Goal: Task Accomplishment & Management: Use online tool/utility

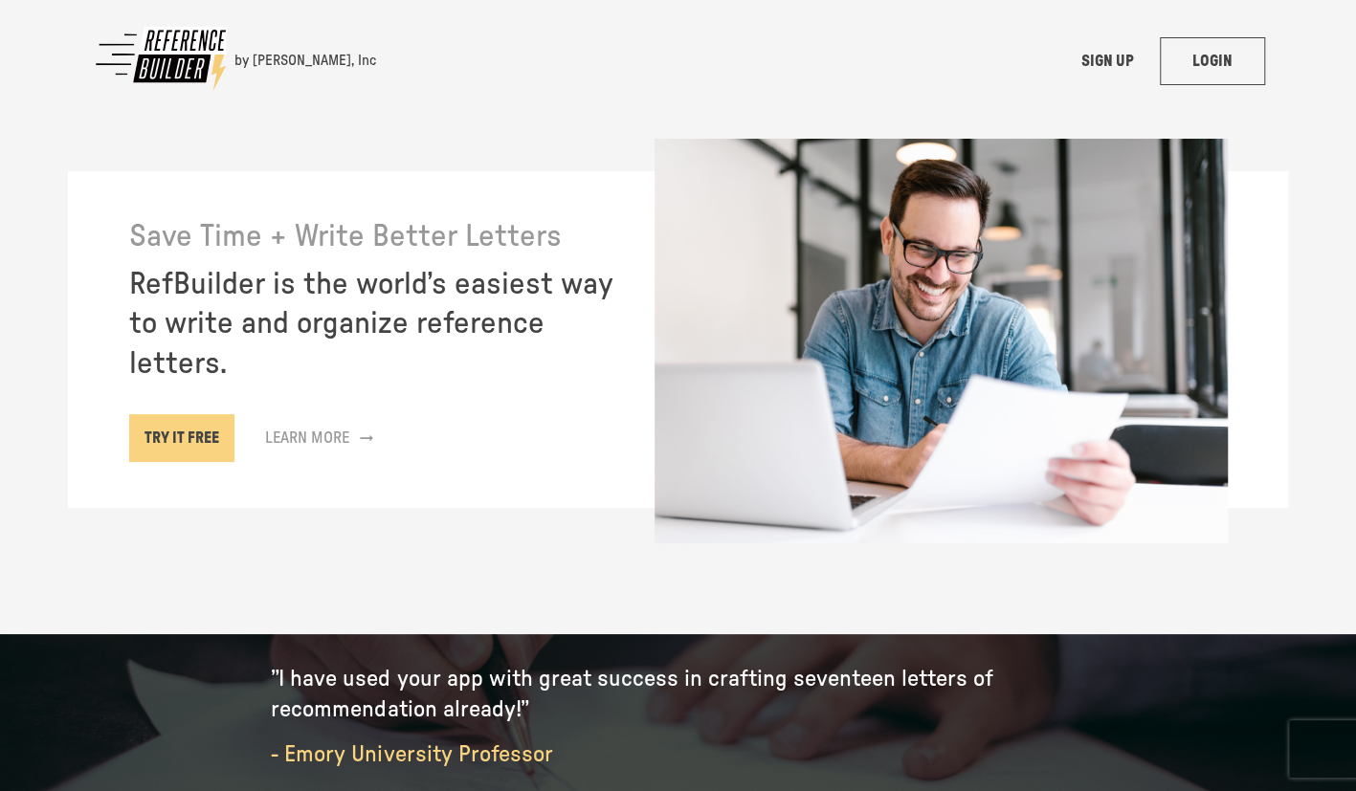
click at [1226, 57] on link "LOGIN" at bounding box center [1212, 61] width 105 height 48
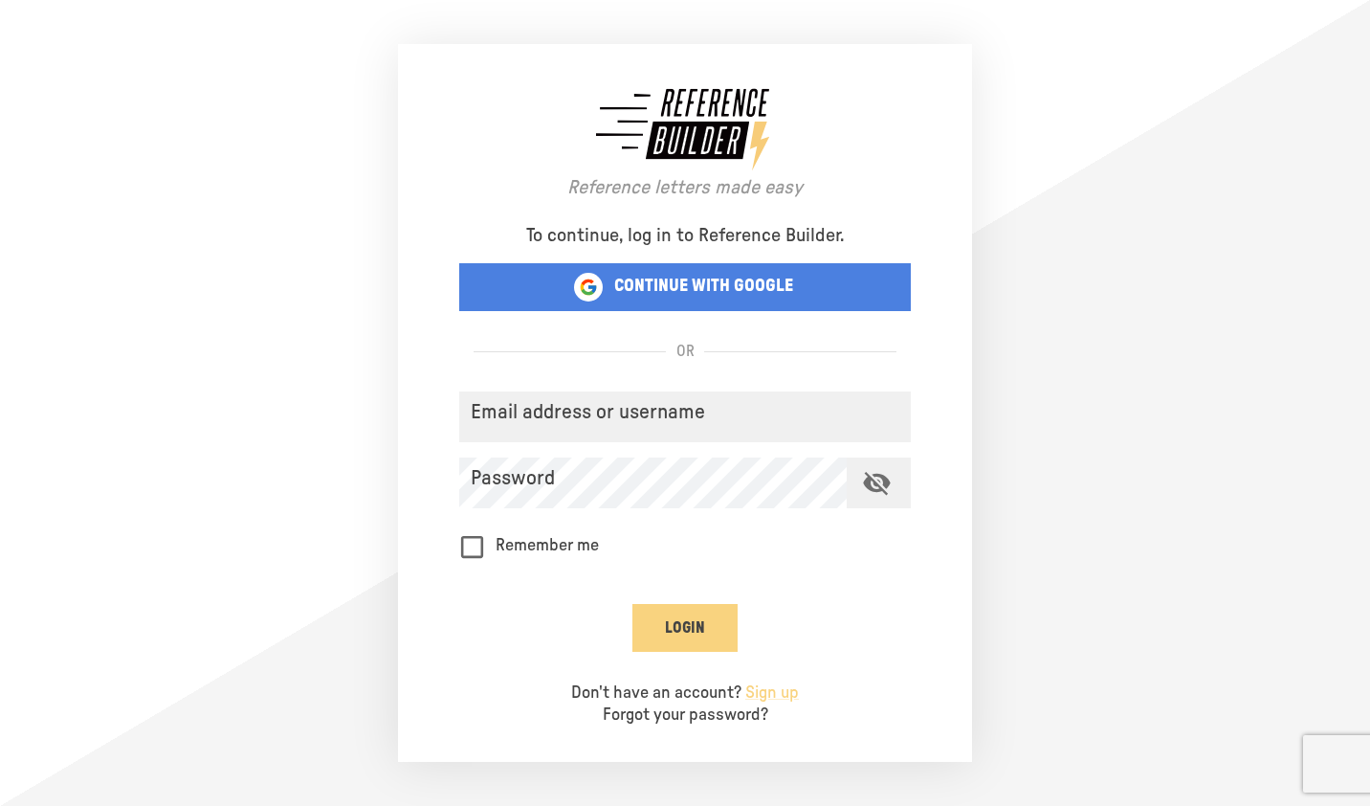
type input "**********"
click at [693, 621] on button "Login" at bounding box center [684, 628] width 105 height 48
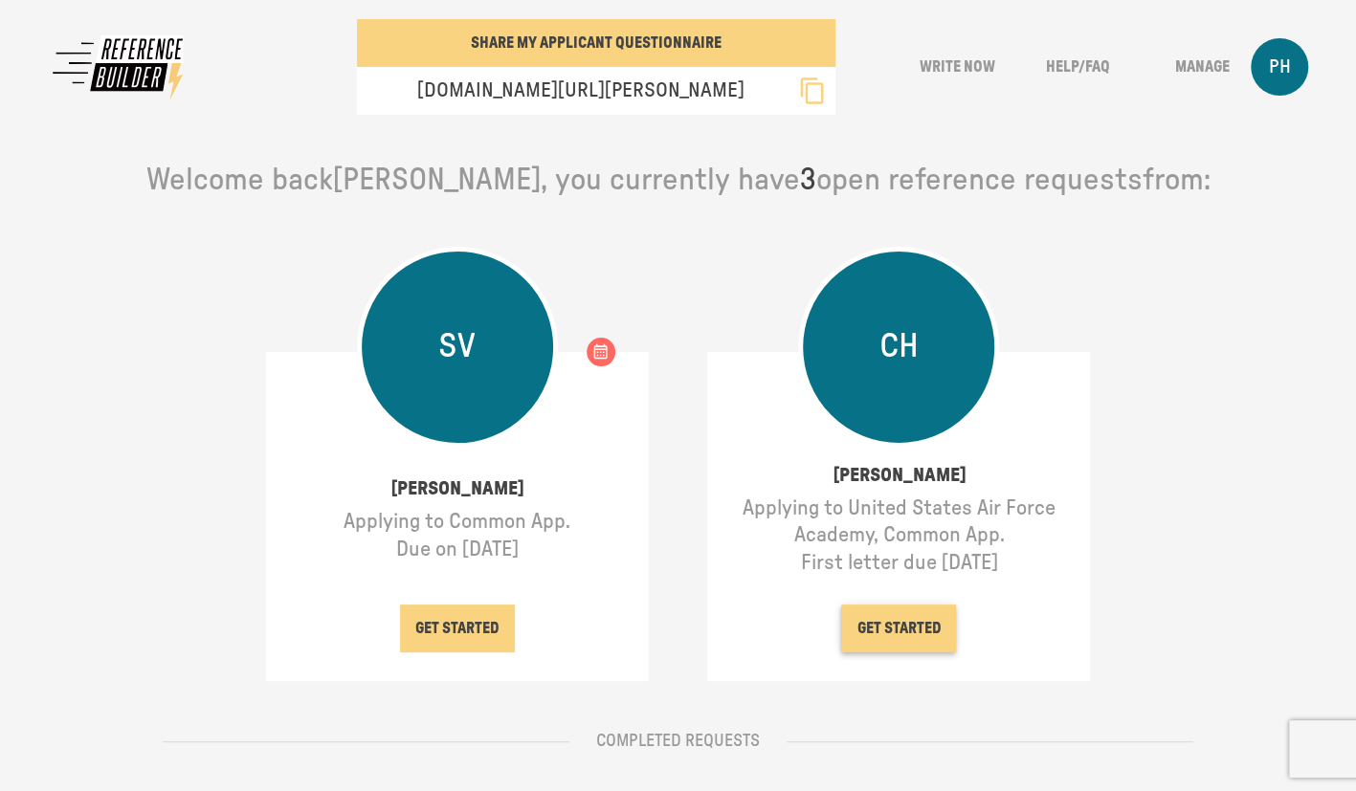
click at [905, 620] on button "GET STARTED" at bounding box center [898, 629] width 115 height 48
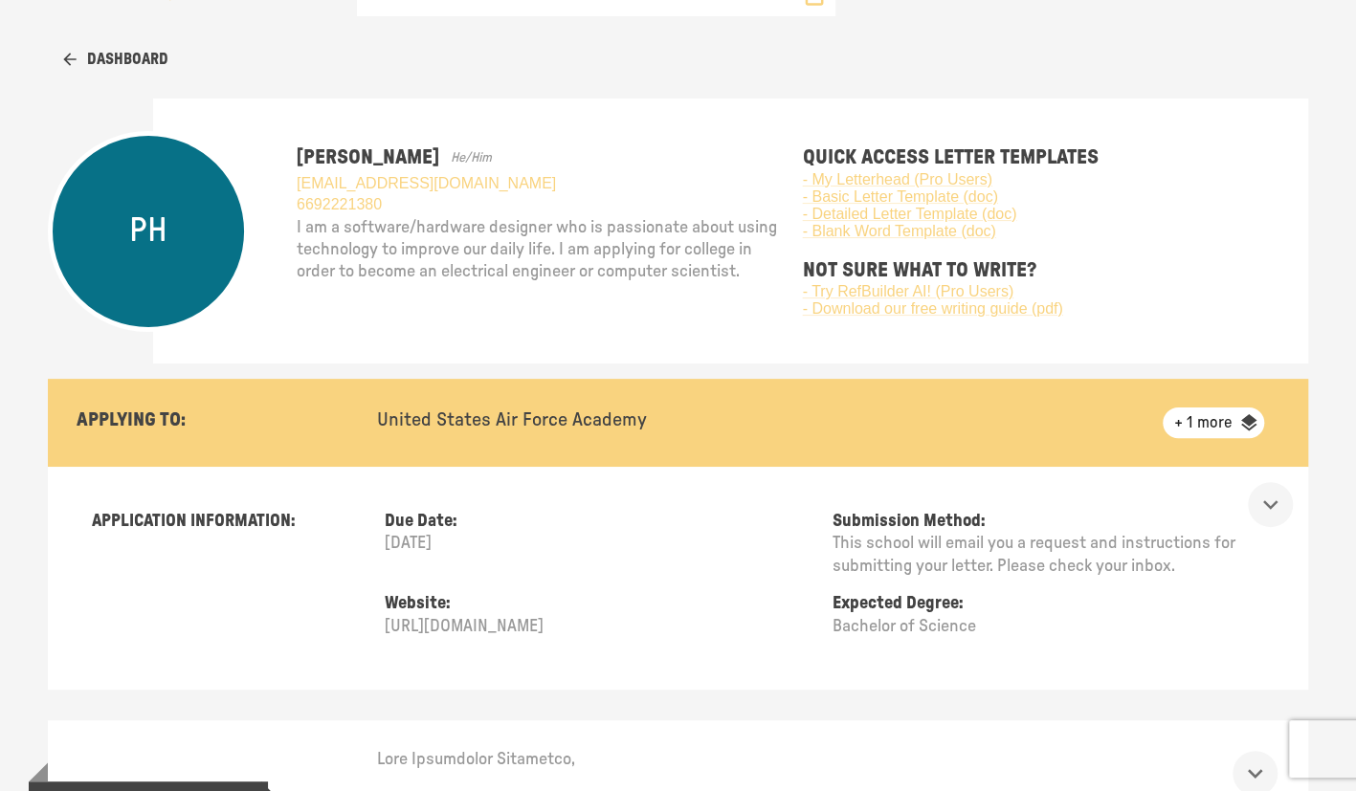
scroll to position [96, 0]
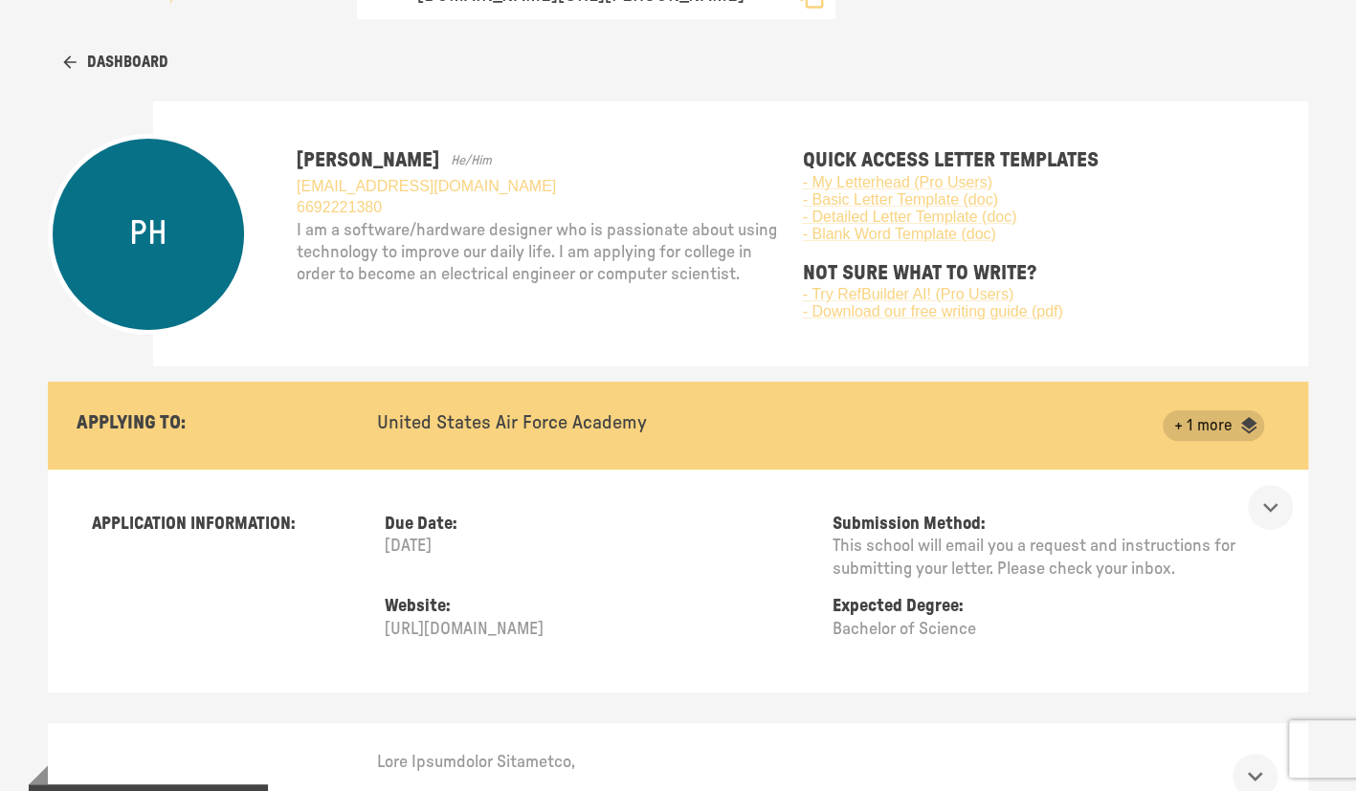
click at [1244, 419] on span "+ 1 more" at bounding box center [1203, 426] width 81 height 20
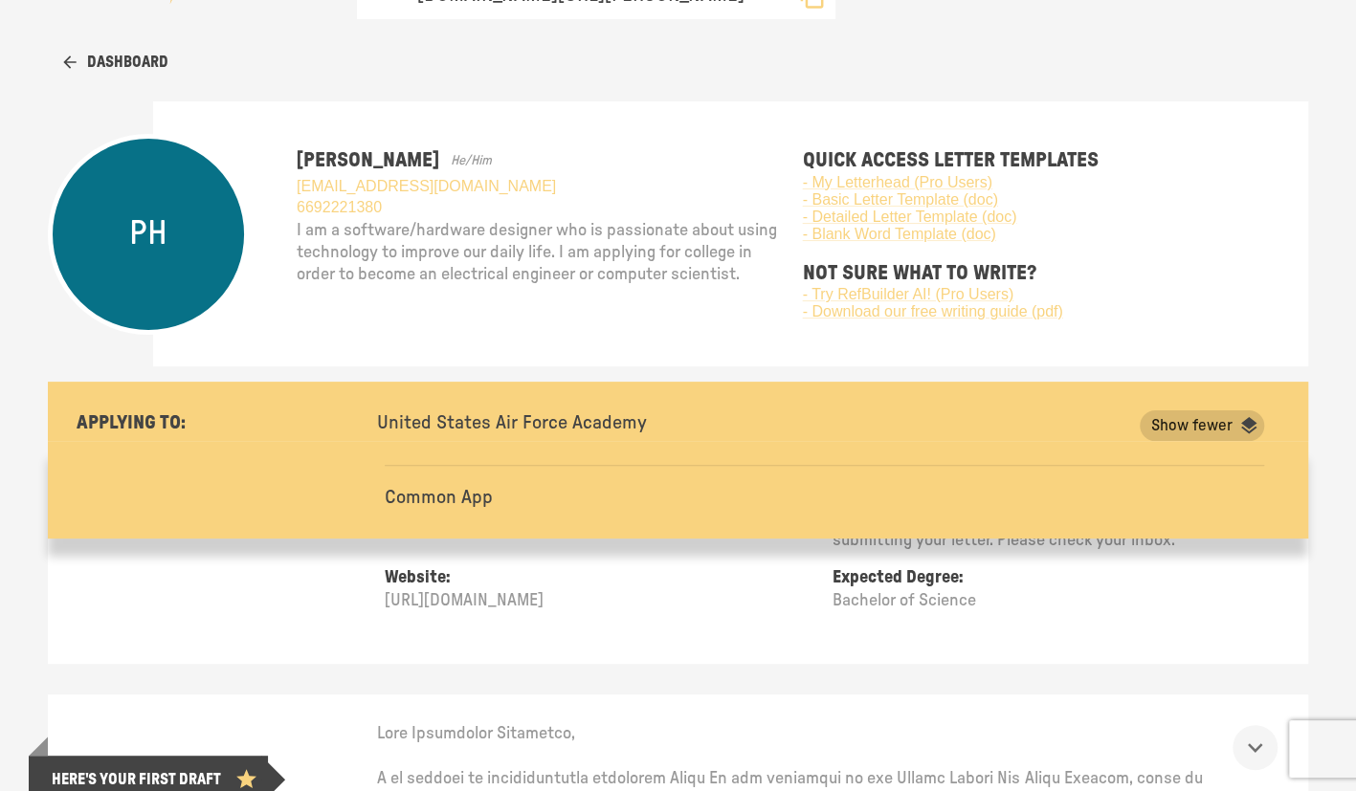
click at [1242, 420] on span "Show fewer" at bounding box center [1192, 426] width 104 height 20
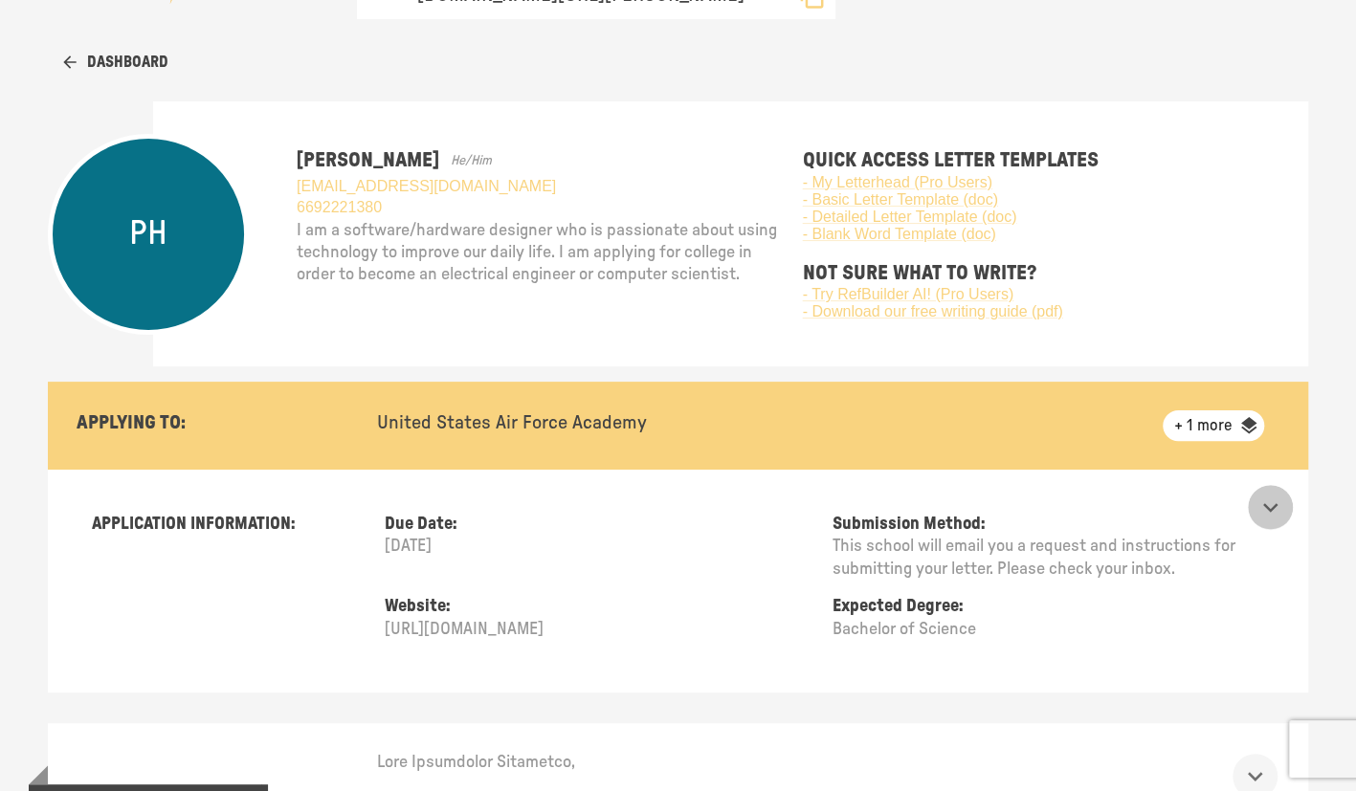
click at [1279, 499] on icon "show more" at bounding box center [1270, 508] width 30 height 30
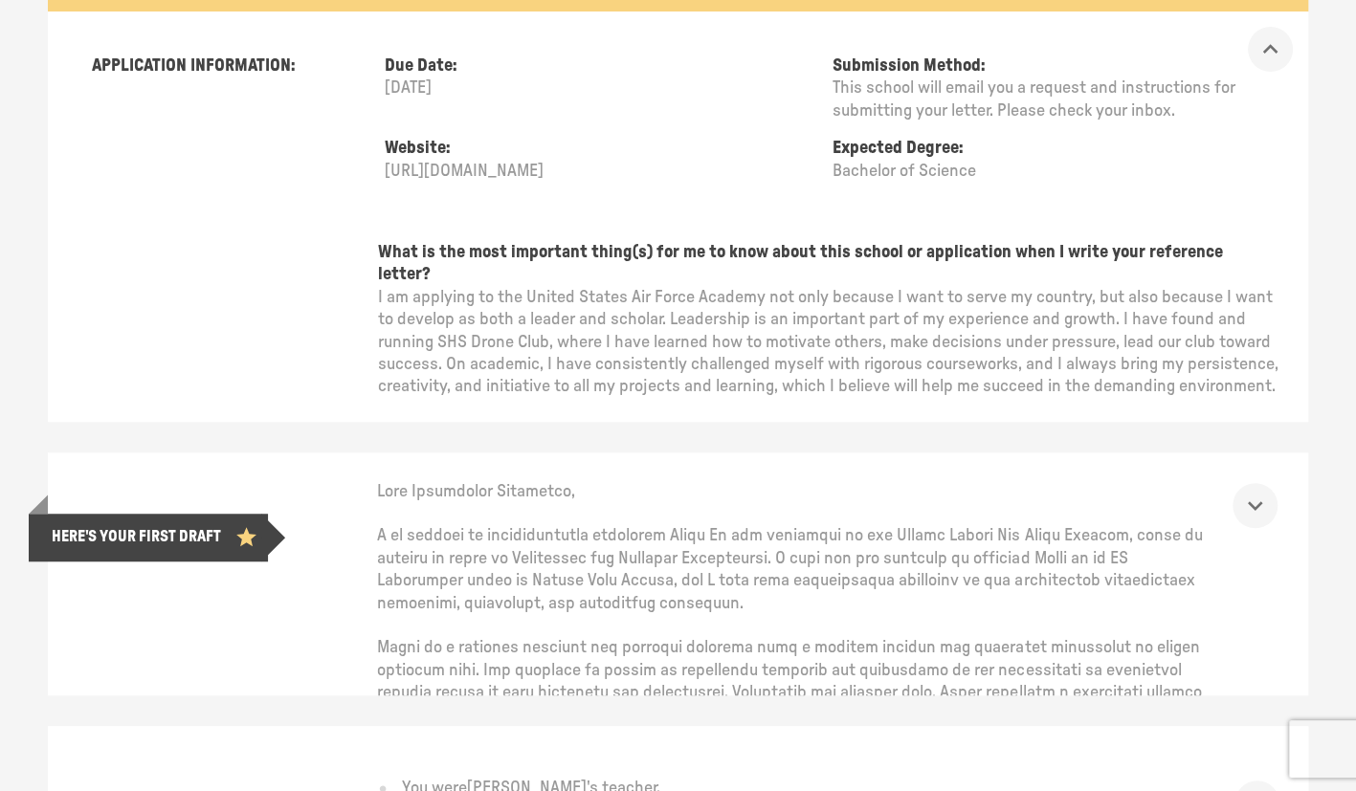
scroll to position [765, 0]
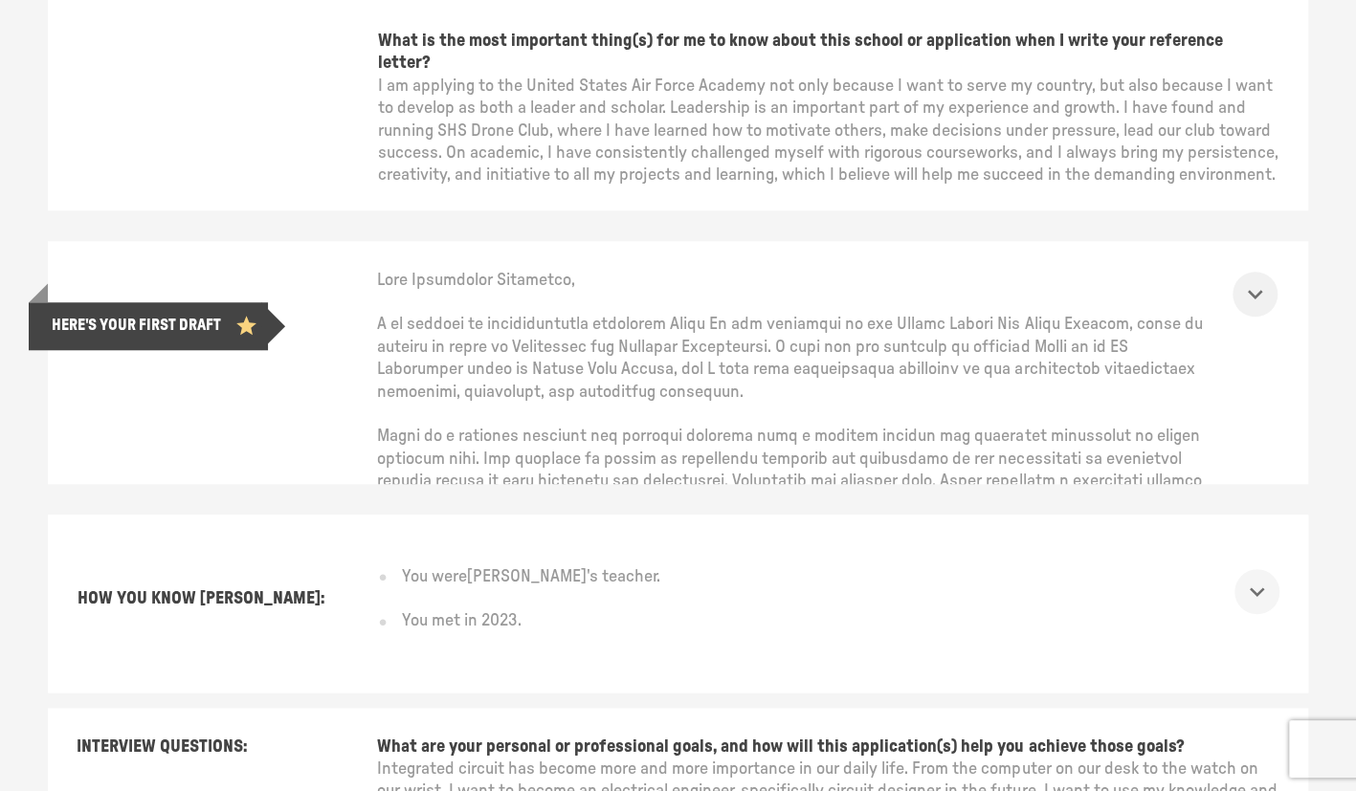
click at [1262, 290] on icon "show more" at bounding box center [1255, 295] width 14 height 10
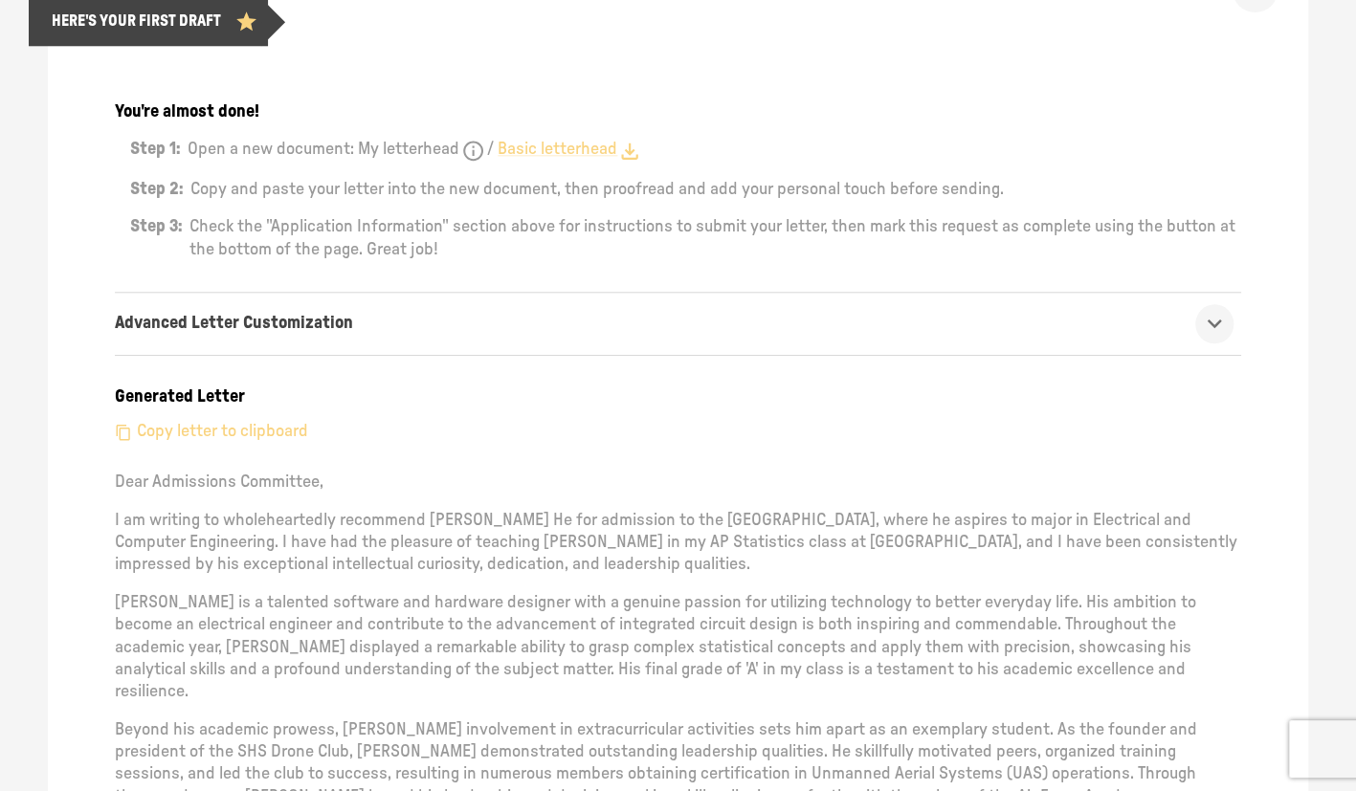
scroll to position [957, 0]
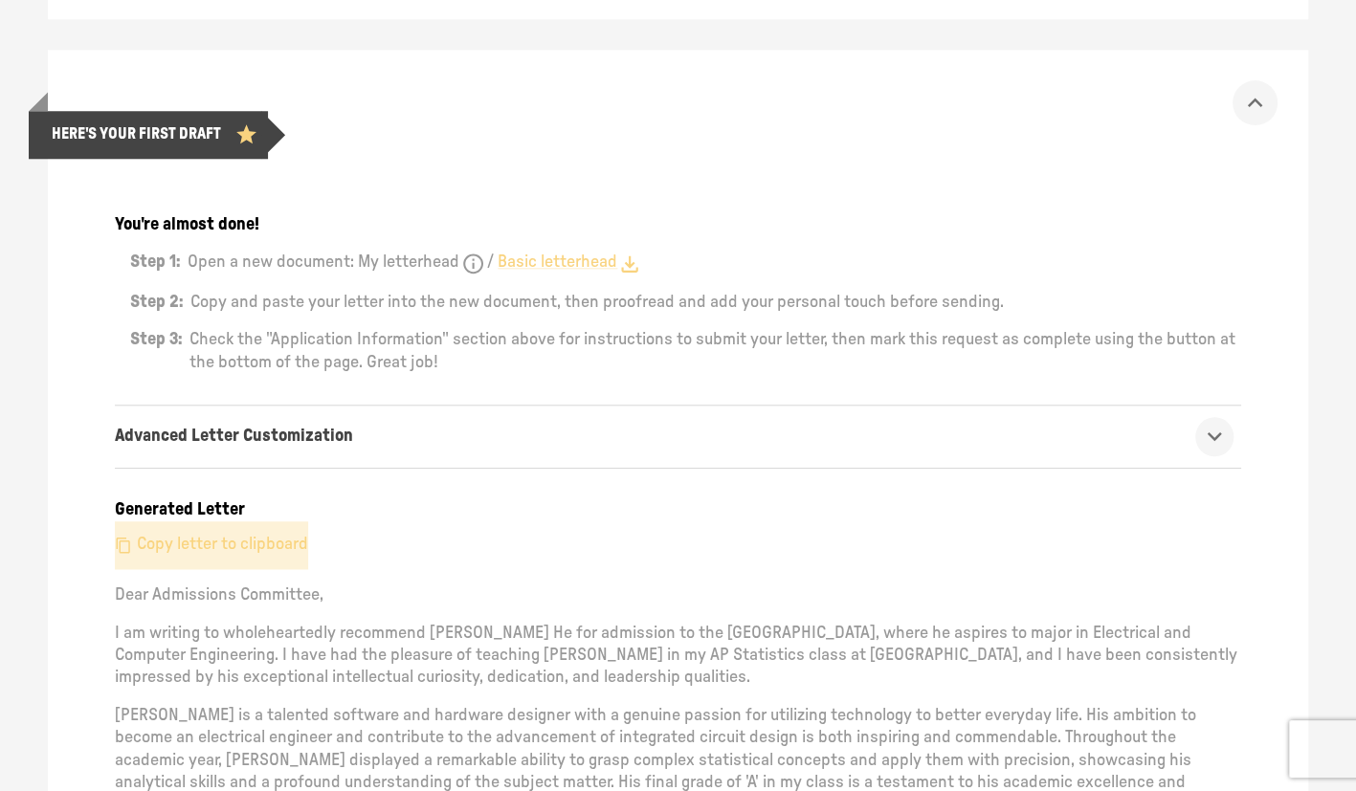
click at [233, 534] on p "Copy letter to clipboard" at bounding box center [222, 545] width 171 height 22
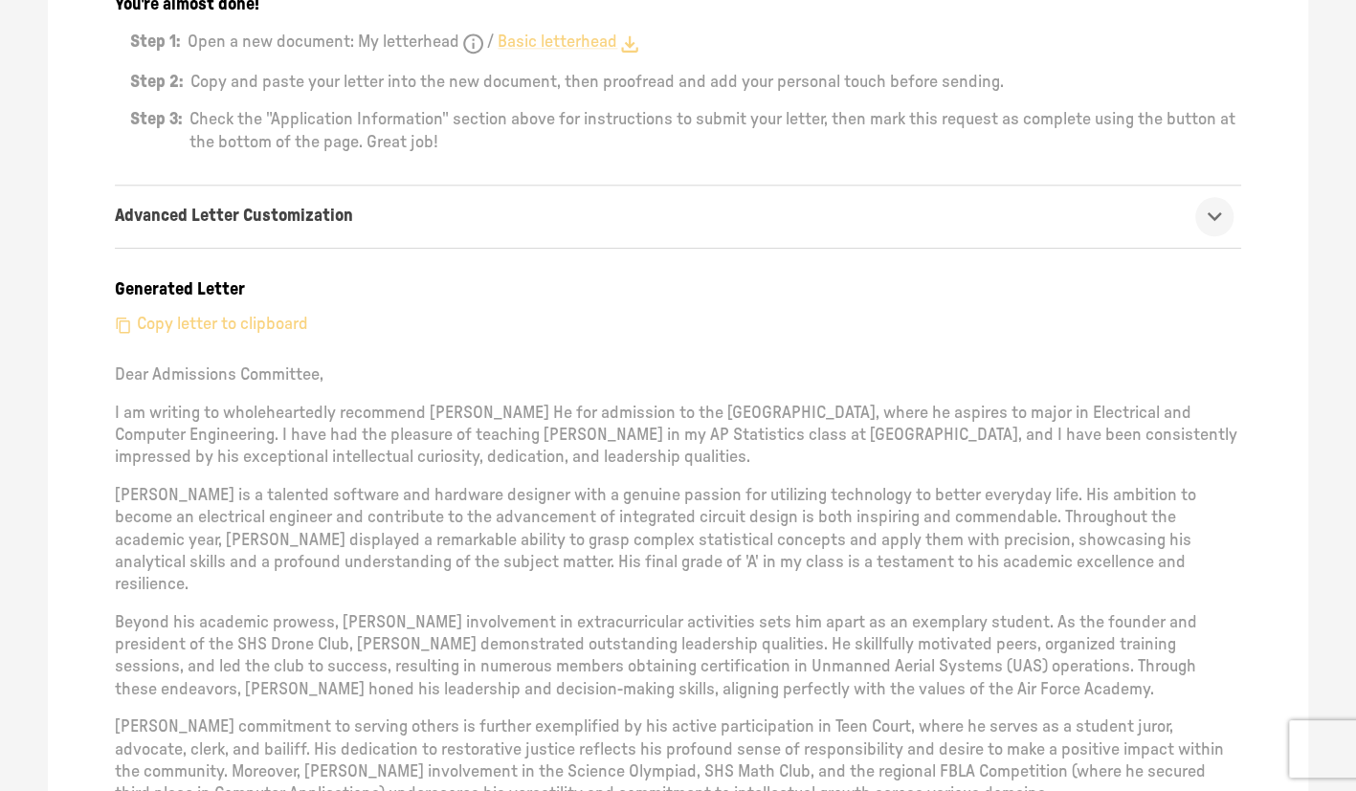
scroll to position [1142, 0]
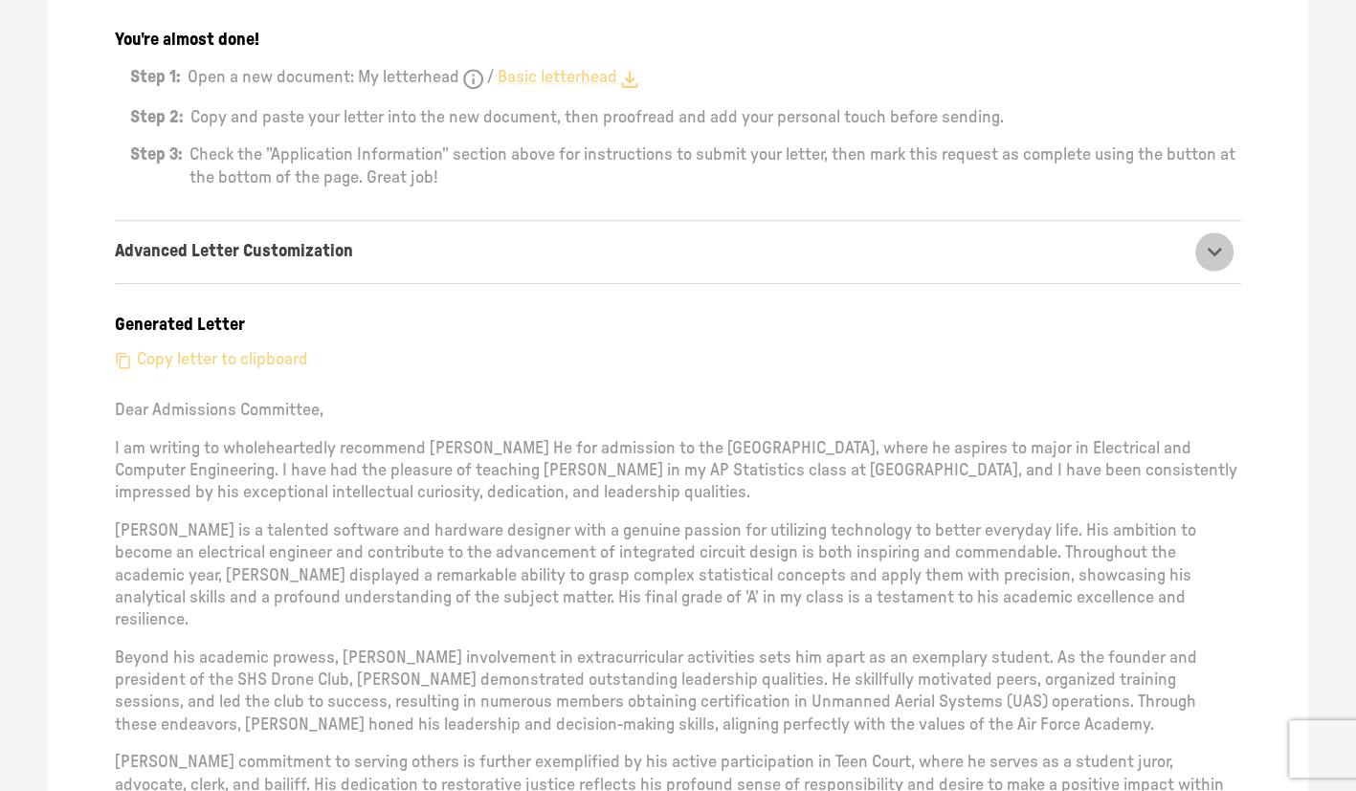
click at [1228, 237] on icon "show more" at bounding box center [1215, 252] width 30 height 30
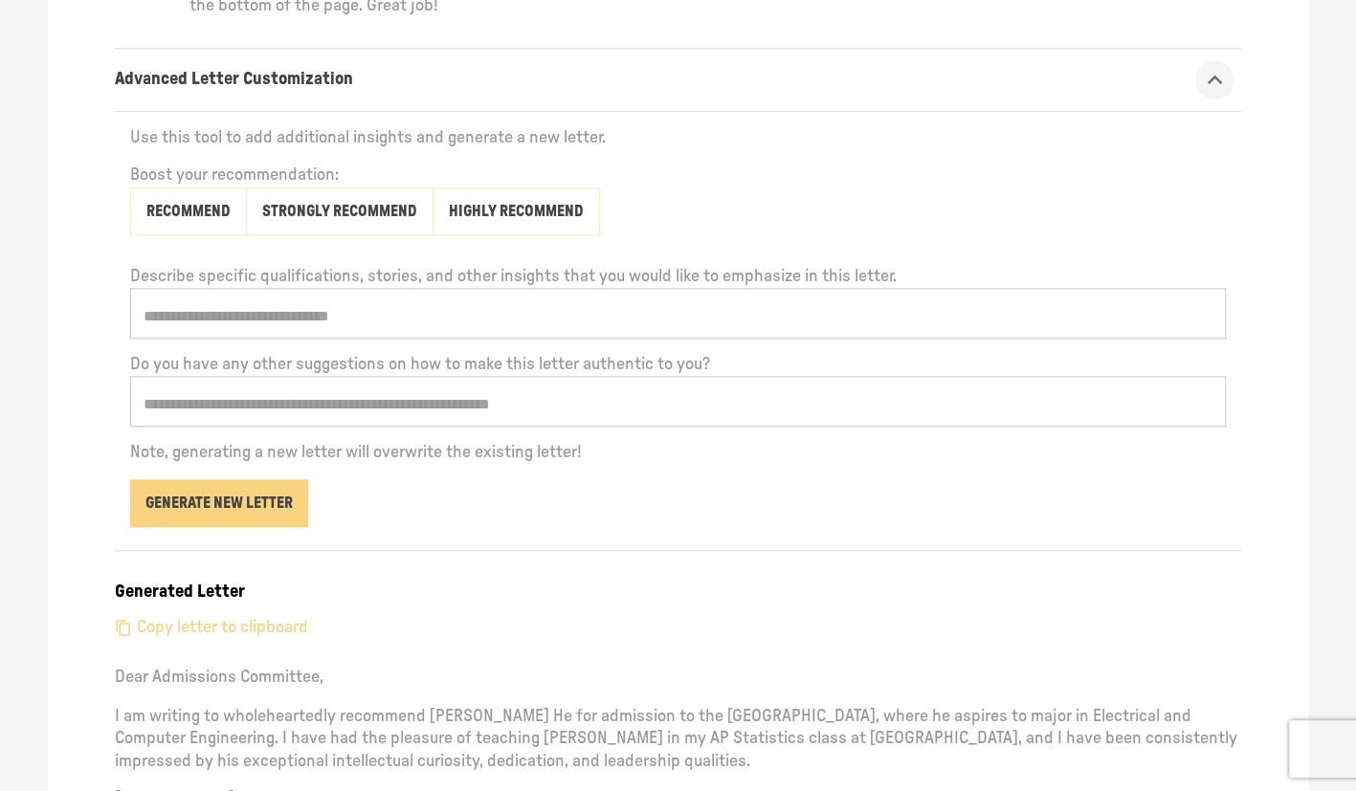
scroll to position [1524, 0]
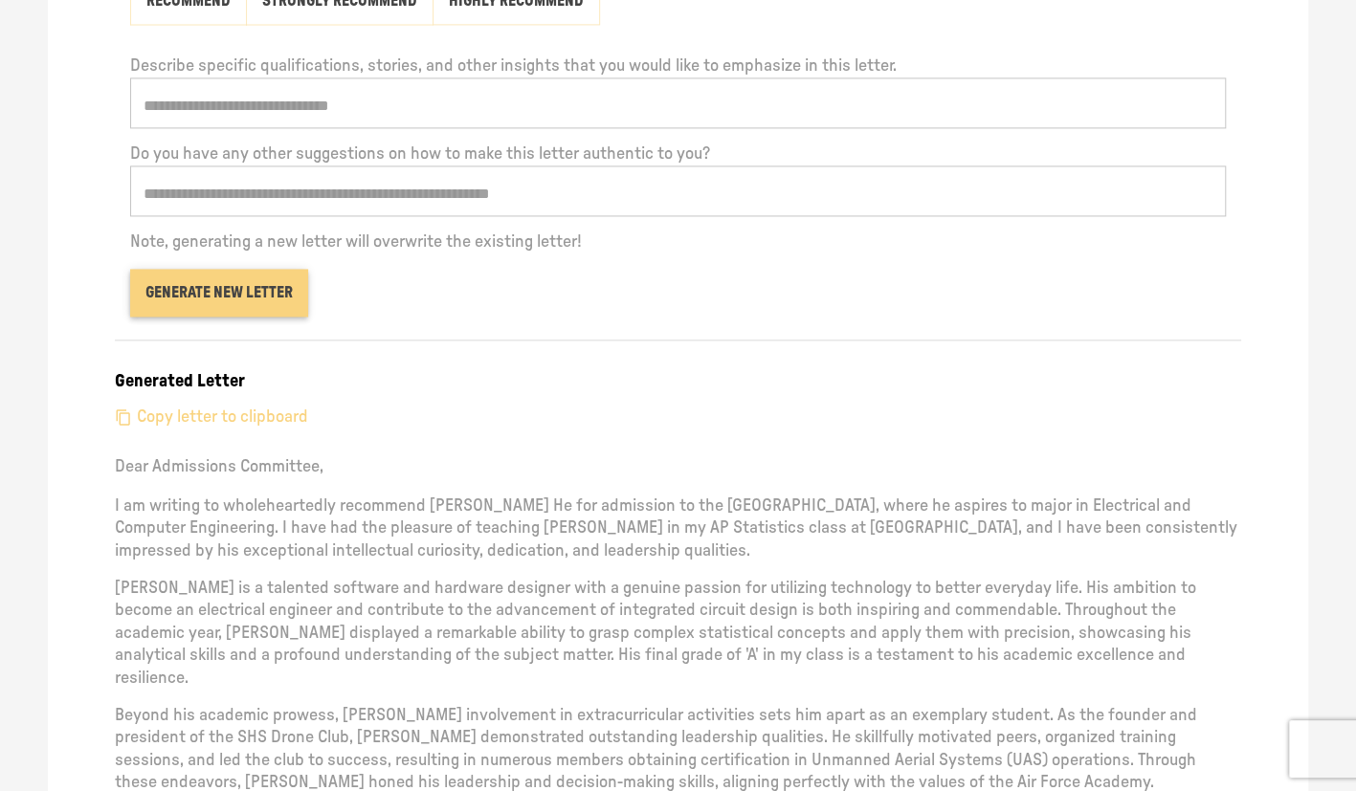
click at [228, 269] on button "Generate New Letter" at bounding box center [219, 293] width 178 height 48
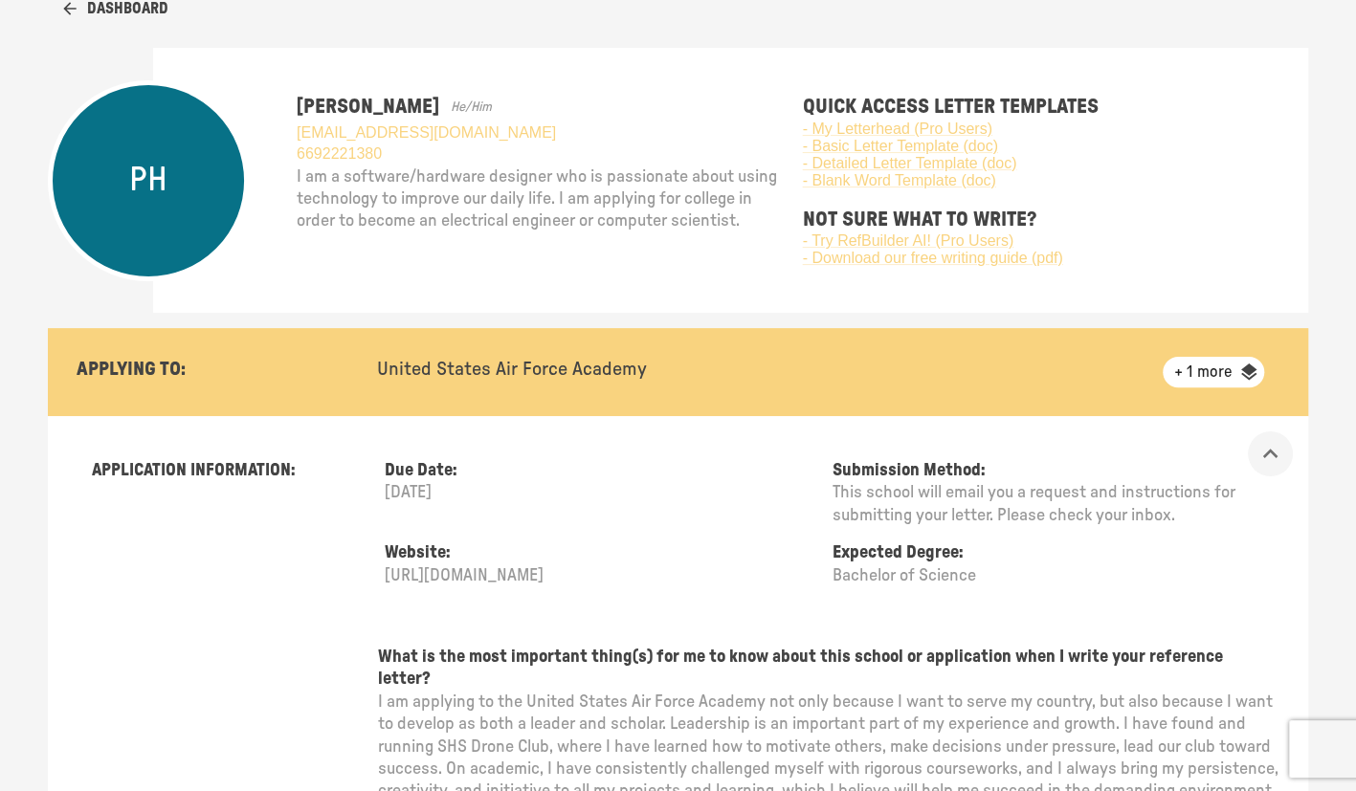
scroll to position [0, 0]
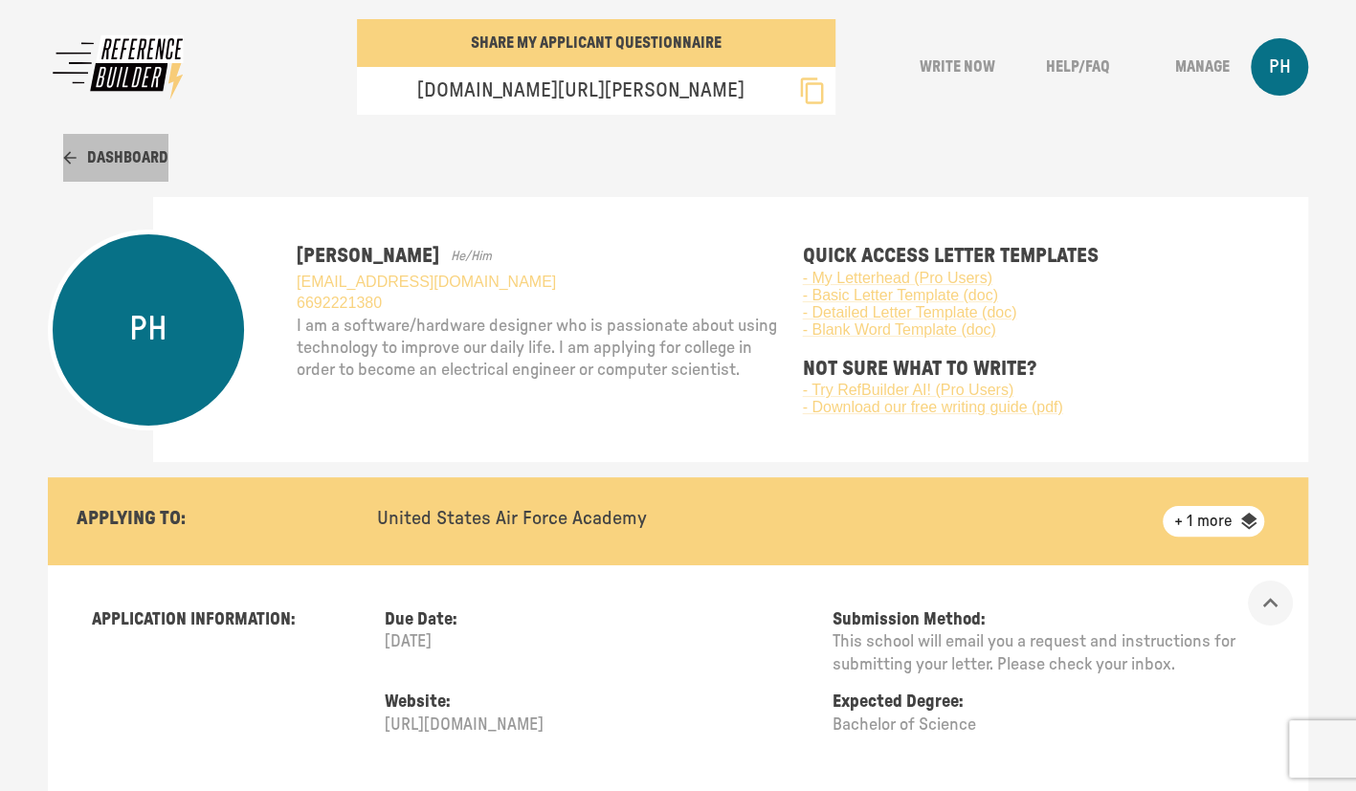
click at [115, 155] on button "Dashboard" at bounding box center [115, 158] width 105 height 48
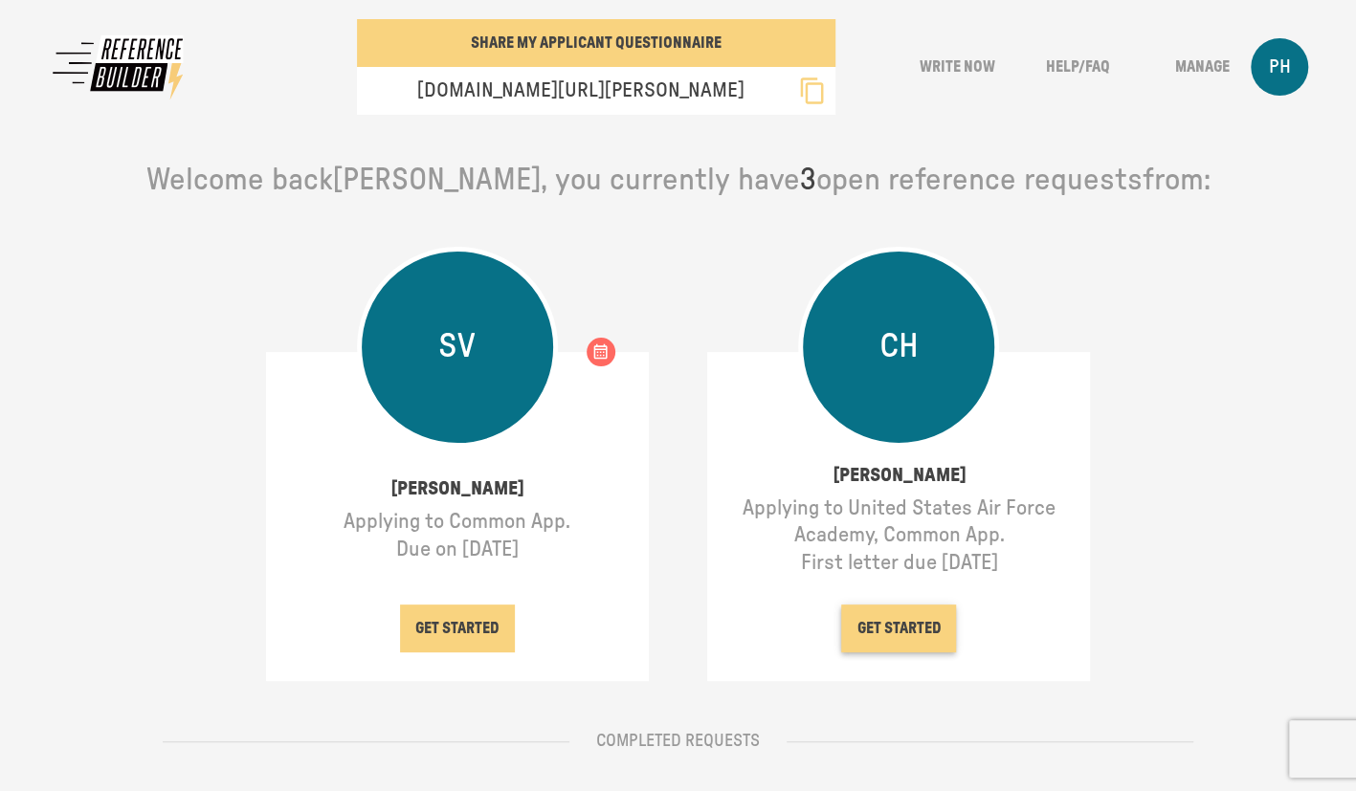
click at [903, 617] on button "GET STARTED" at bounding box center [898, 629] width 115 height 48
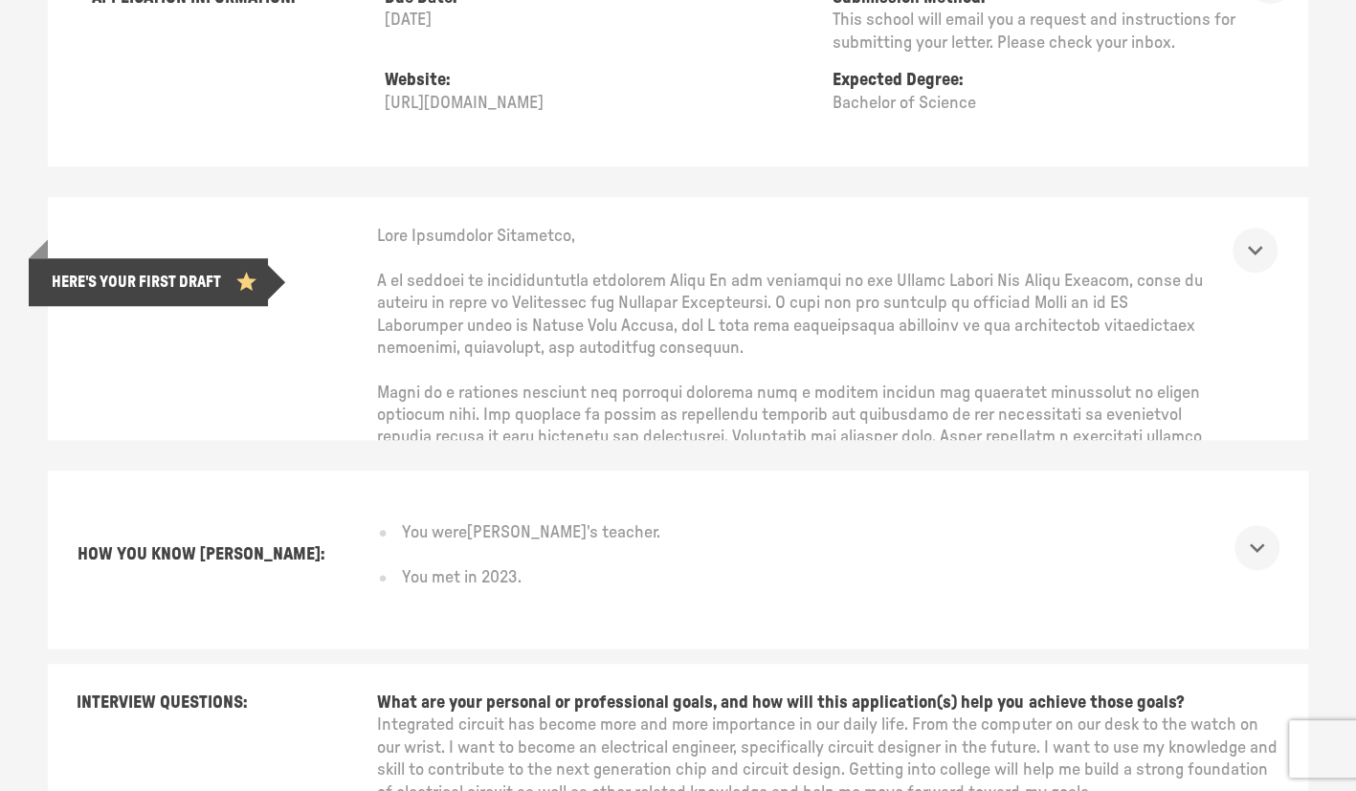
scroll to position [551, 0]
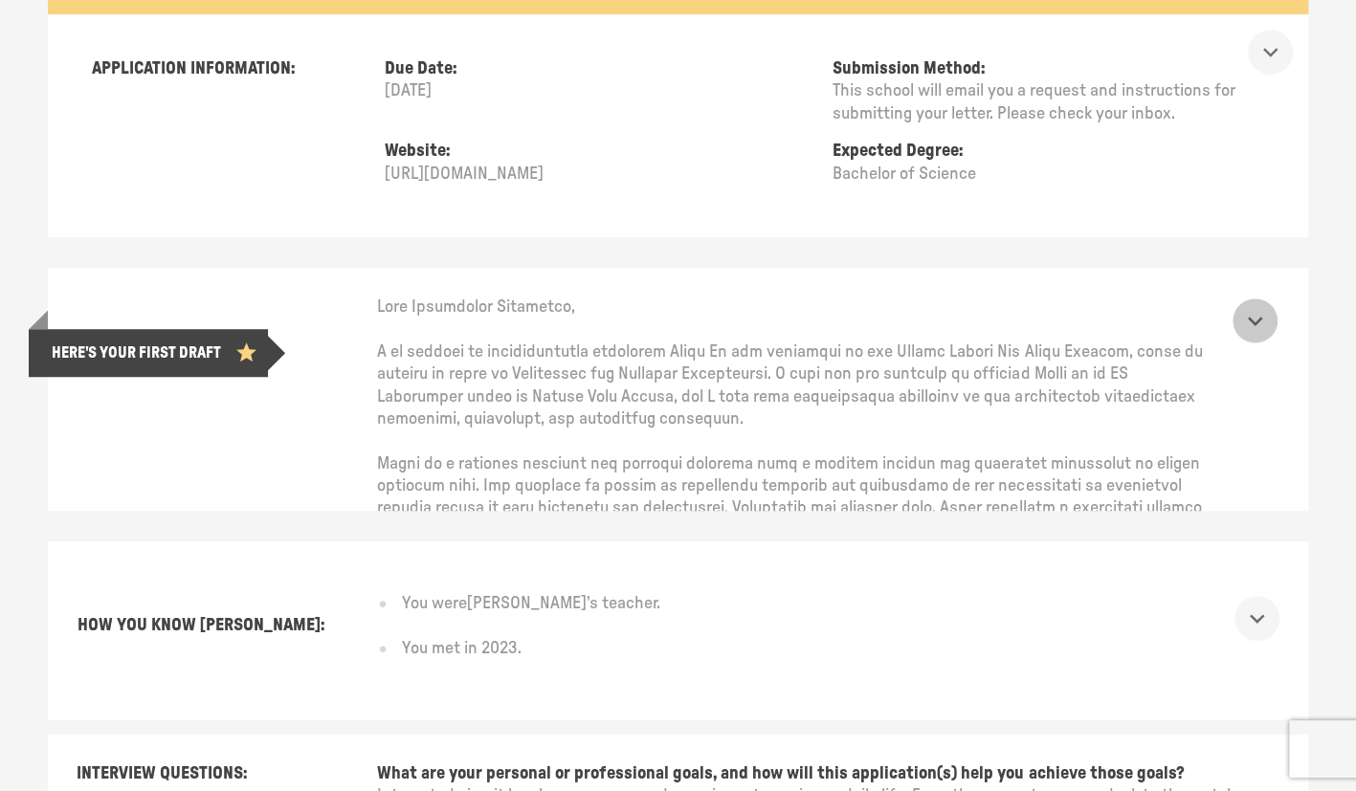
click at [1270, 309] on icon "show more" at bounding box center [1255, 321] width 30 height 30
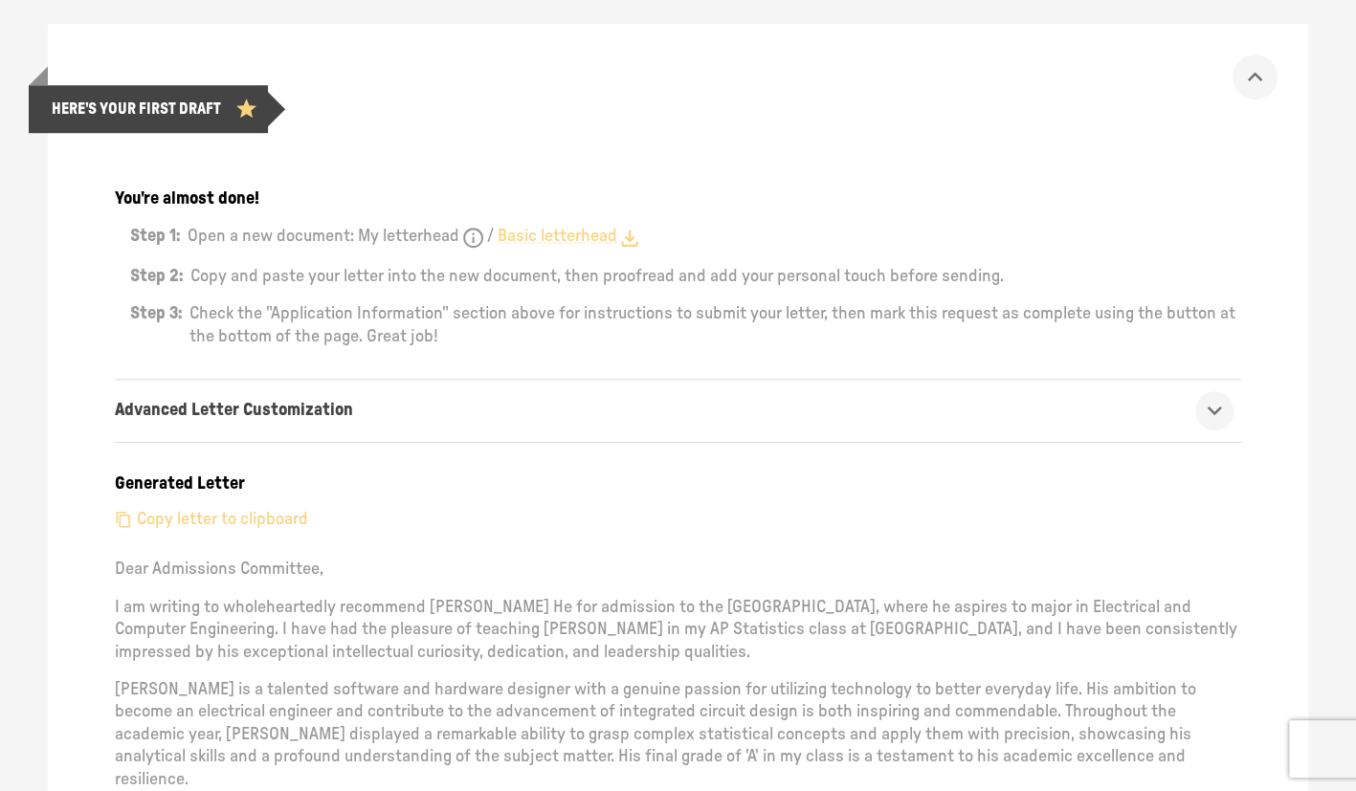
scroll to position [670, 0]
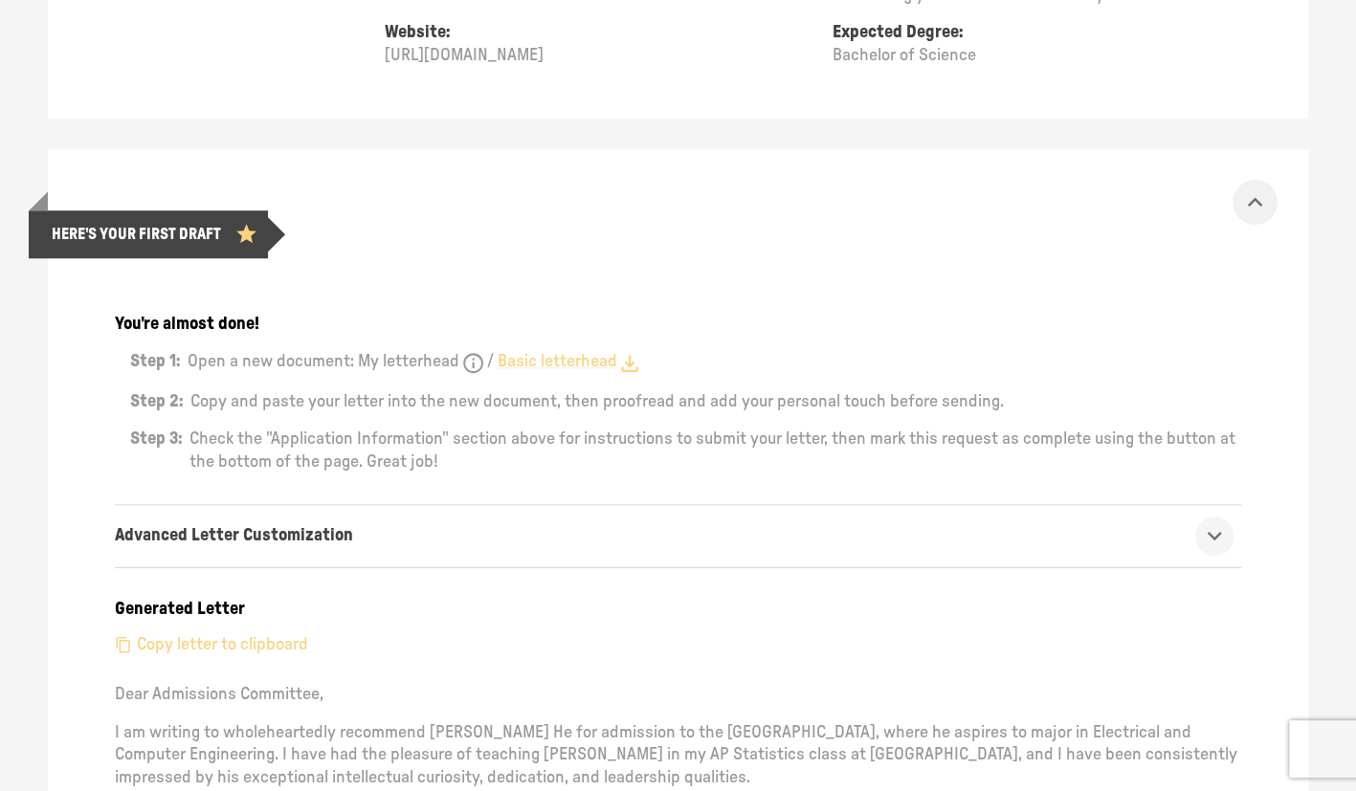
click at [1266, 195] on icon "show more" at bounding box center [1255, 203] width 30 height 30
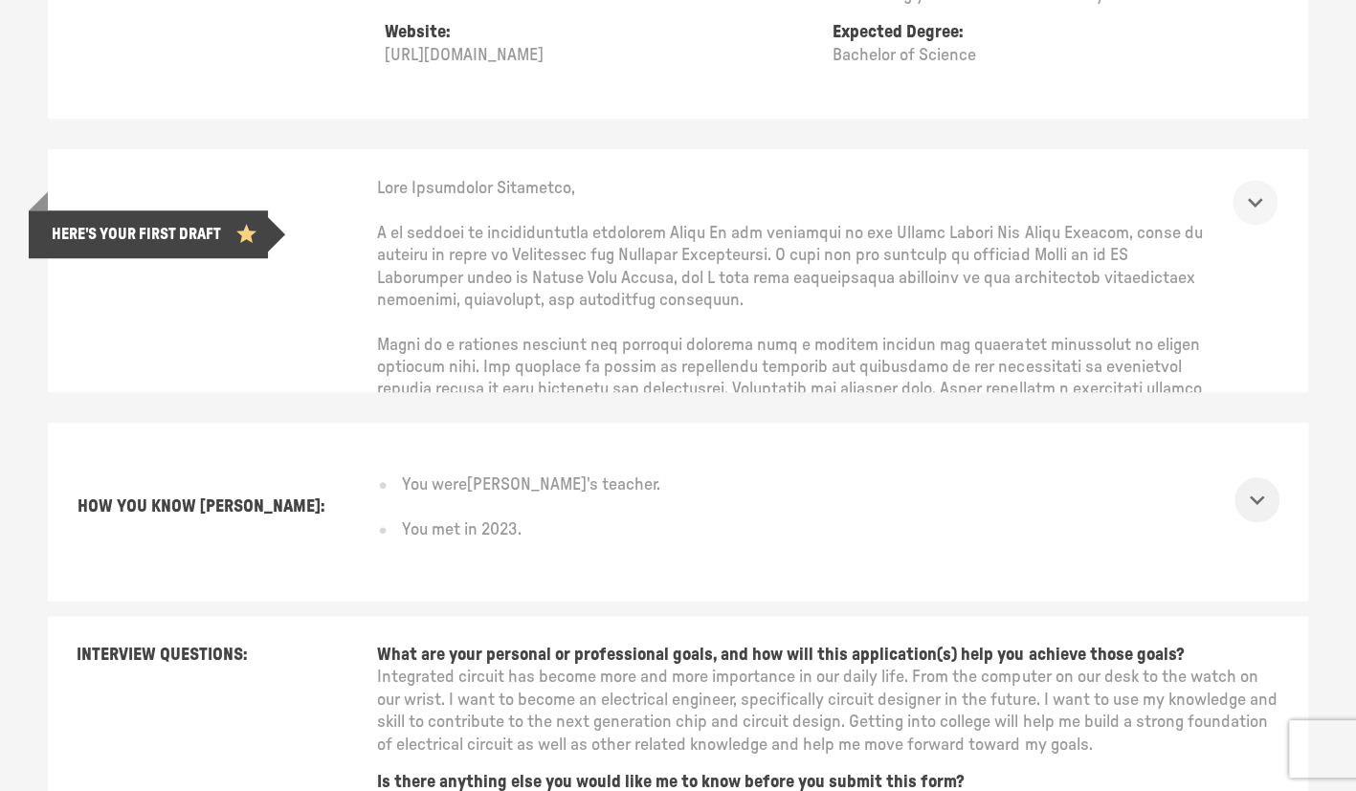
click at [1272, 488] on icon "show more" at bounding box center [1257, 500] width 30 height 30
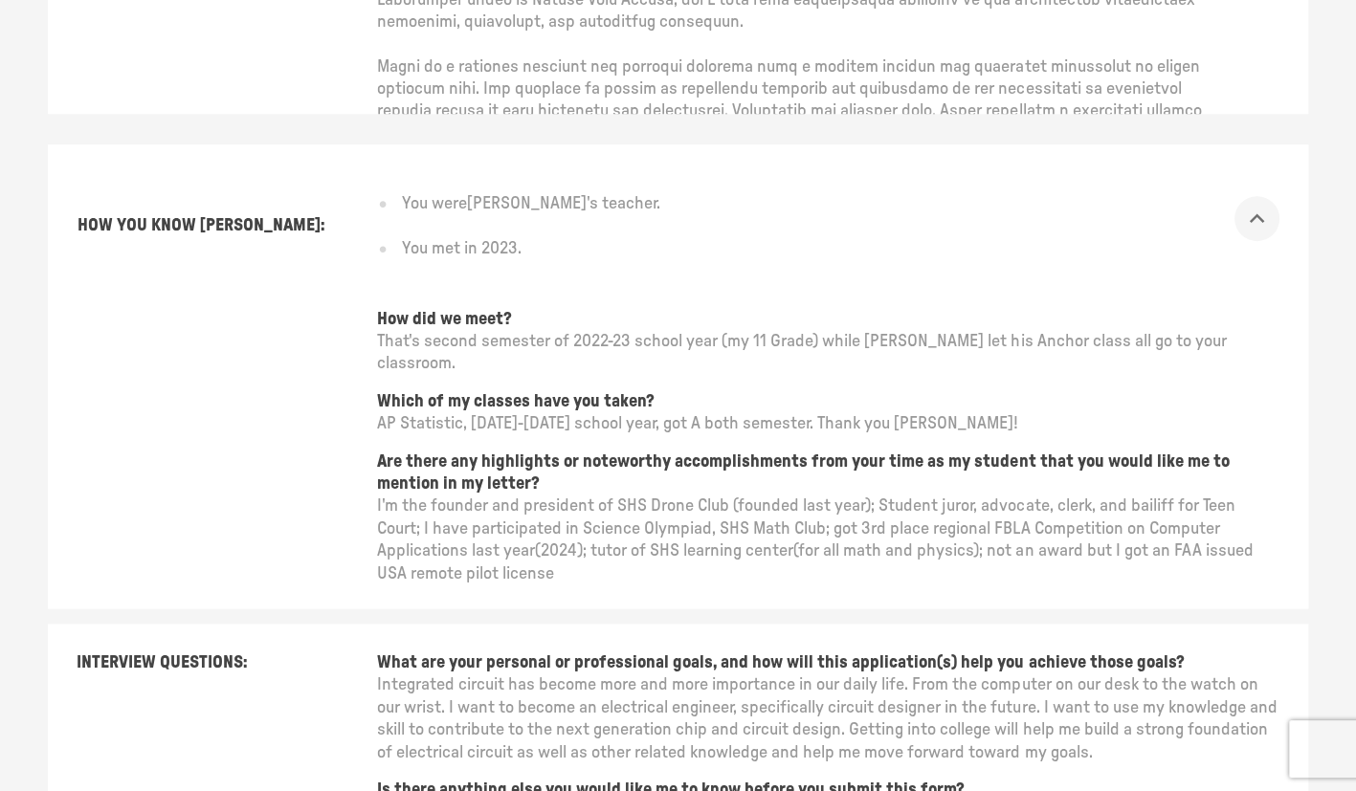
scroll to position [957, 0]
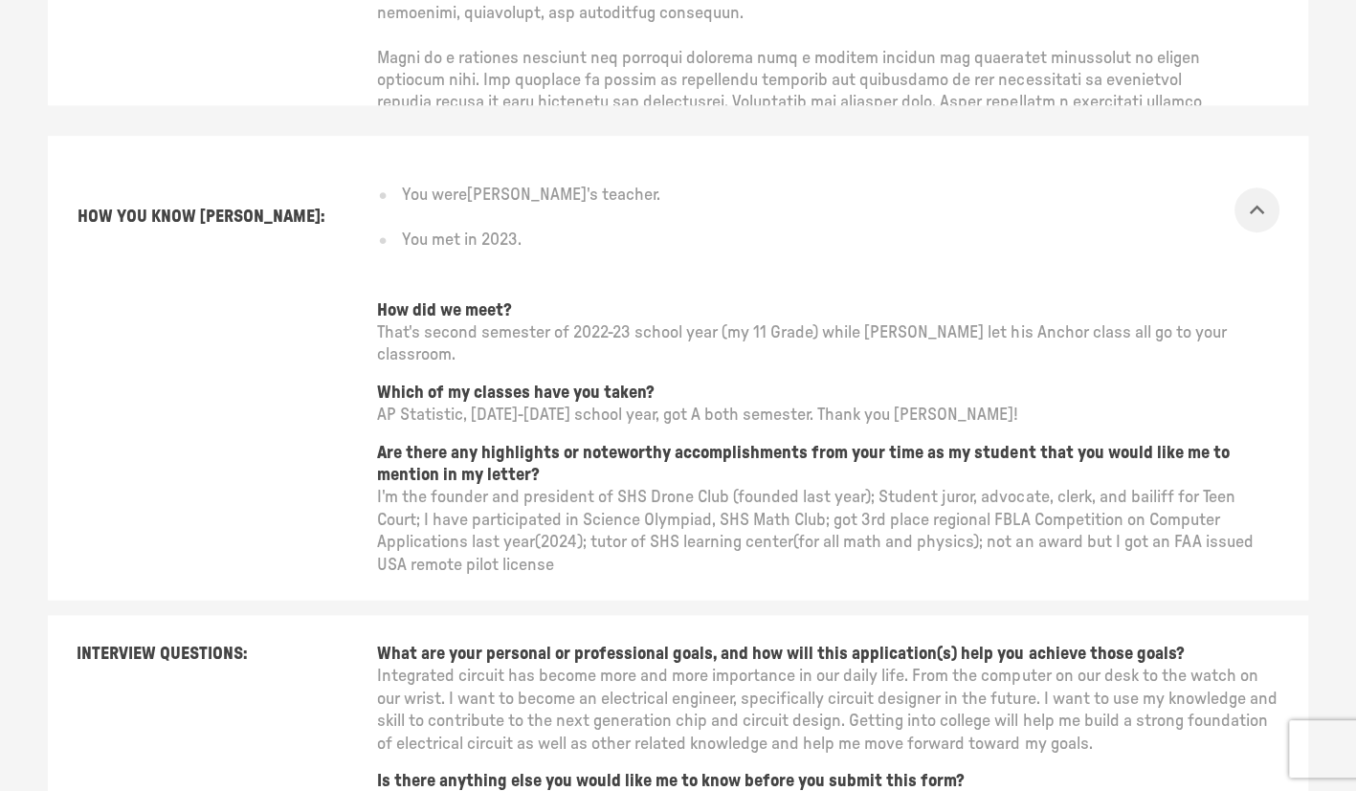
click at [1272, 207] on icon "show more" at bounding box center [1257, 210] width 30 height 30
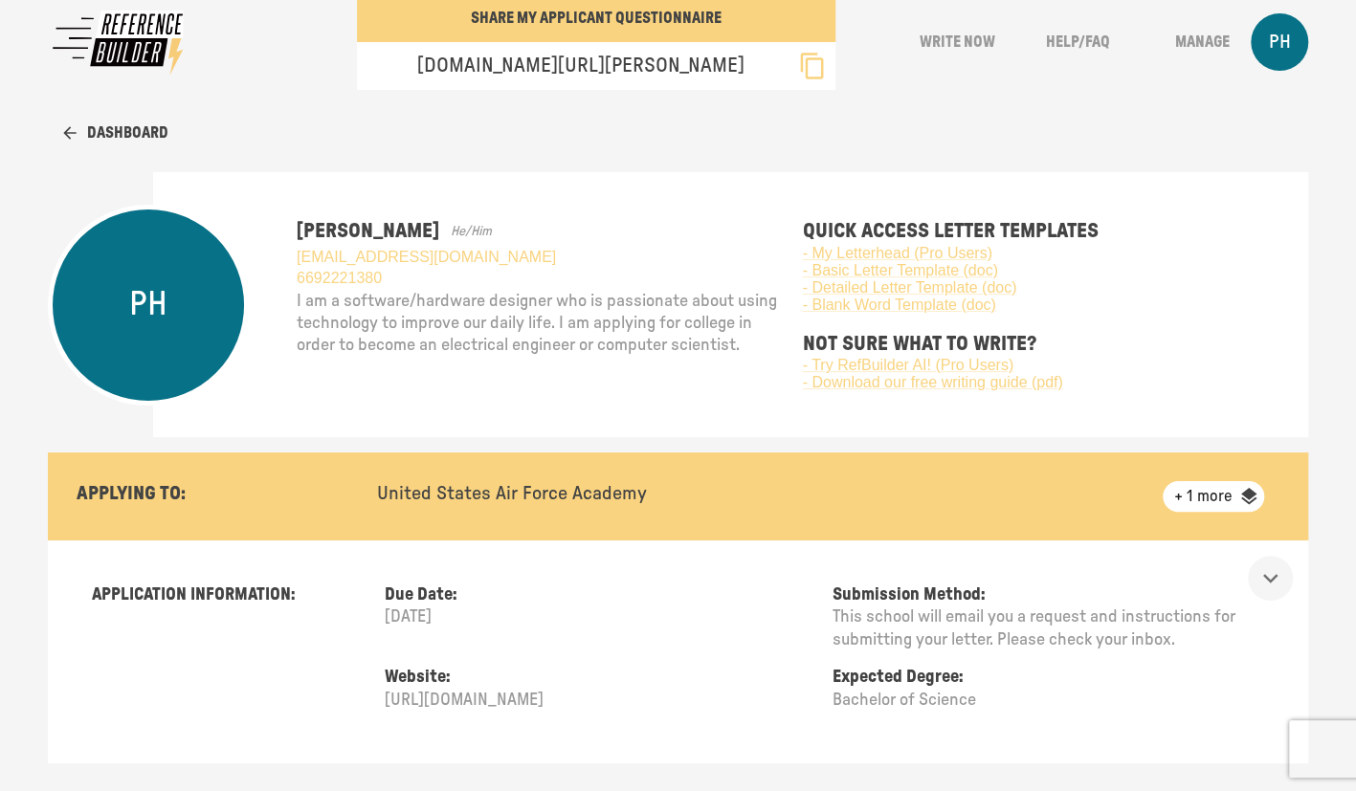
scroll to position [0, 0]
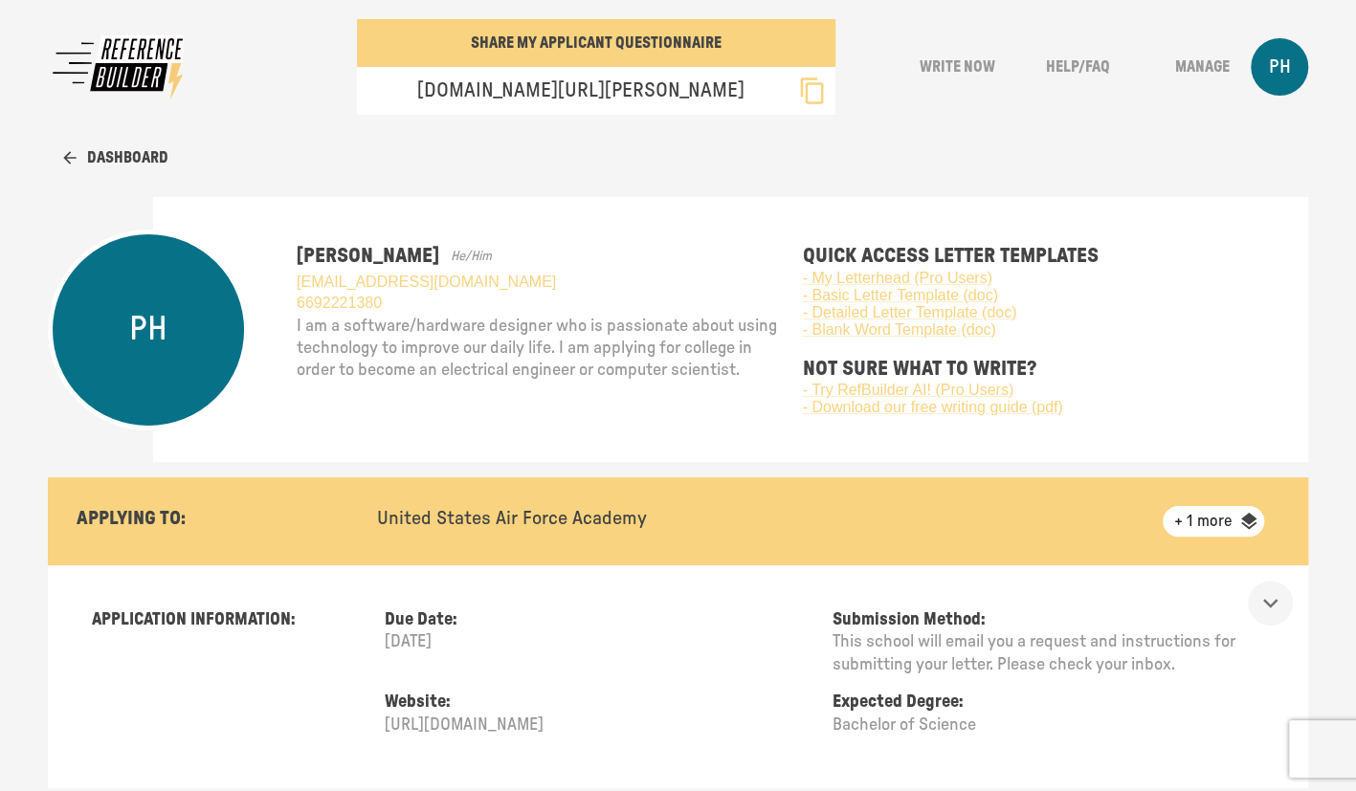
click at [150, 150] on button "Dashboard" at bounding box center [115, 158] width 105 height 48
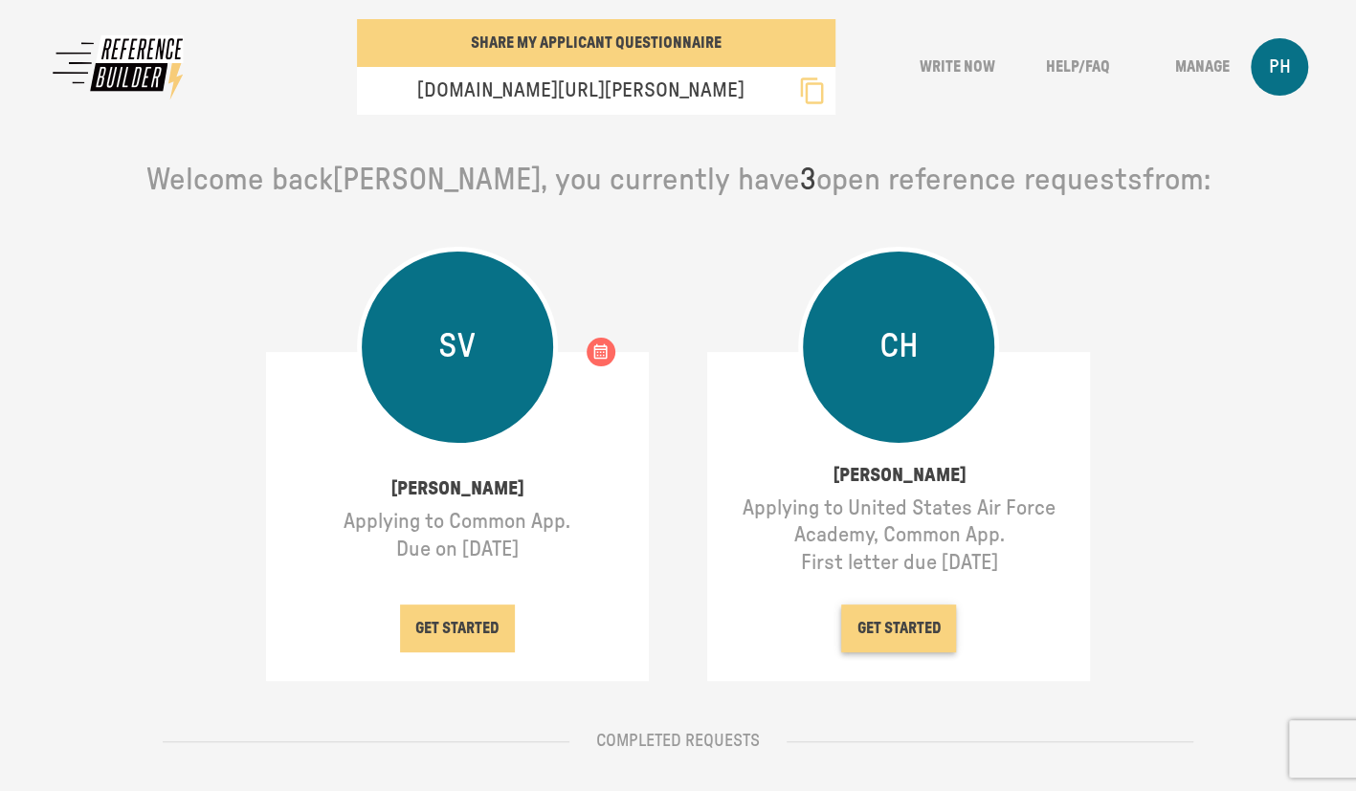
click at [911, 622] on button "GET STARTED" at bounding box center [898, 629] width 115 height 48
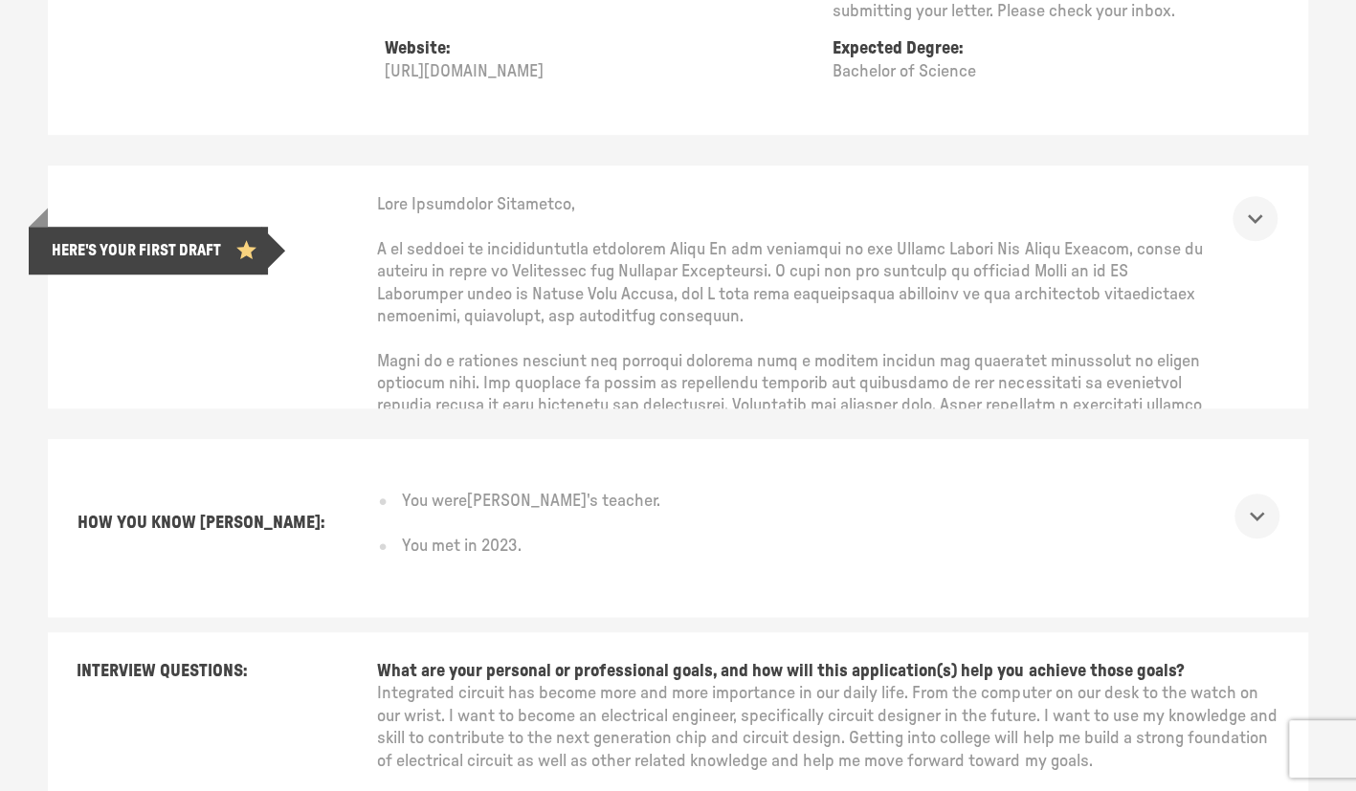
scroll to position [670, 0]
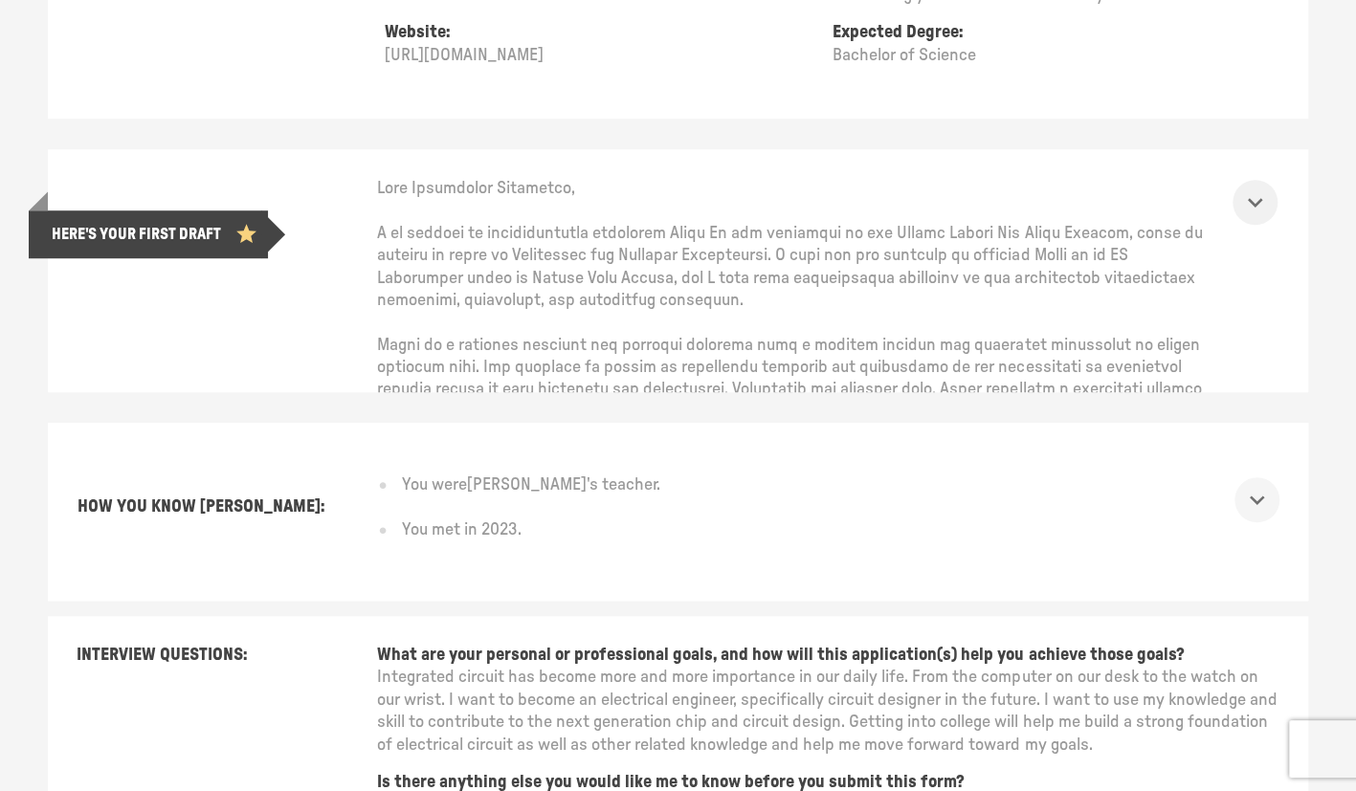
click at [1270, 197] on icon "show more" at bounding box center [1255, 203] width 30 height 30
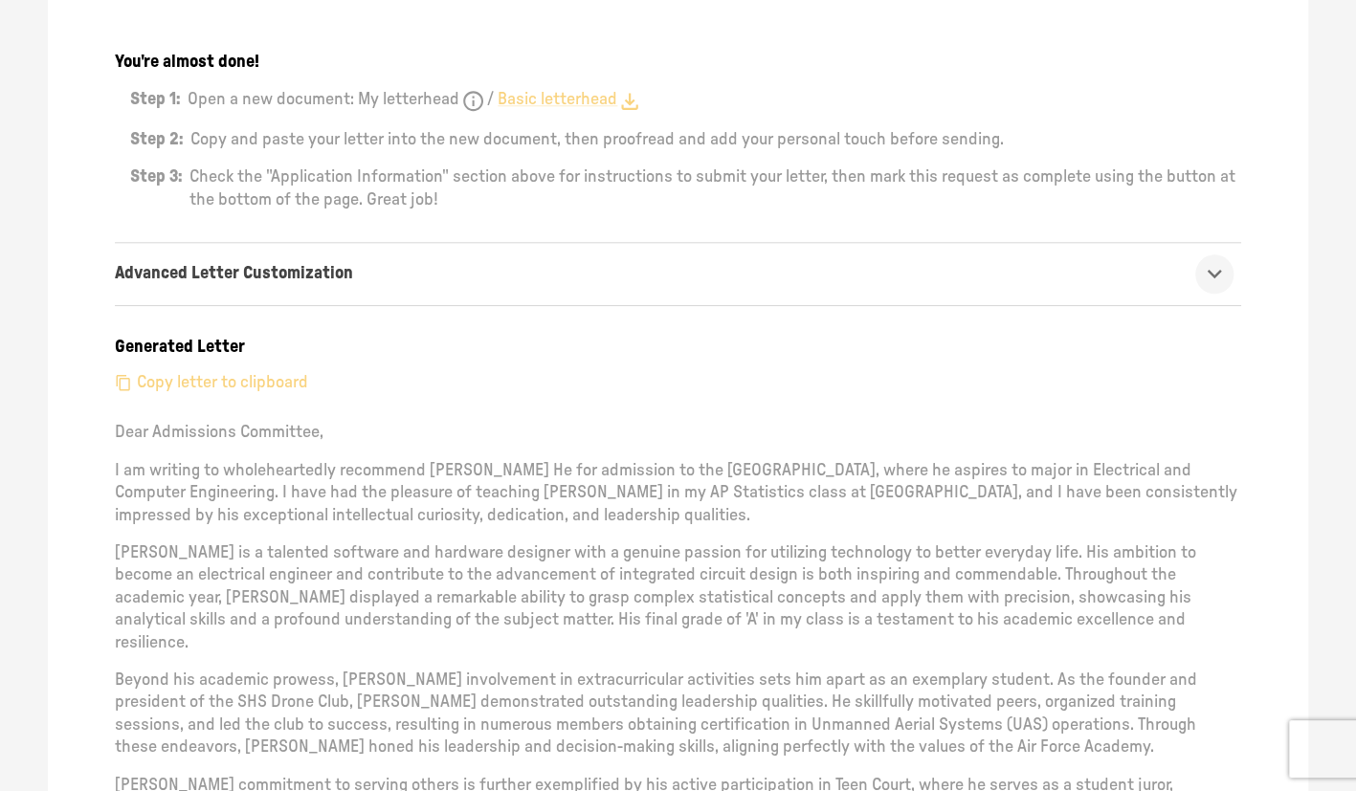
scroll to position [1053, 0]
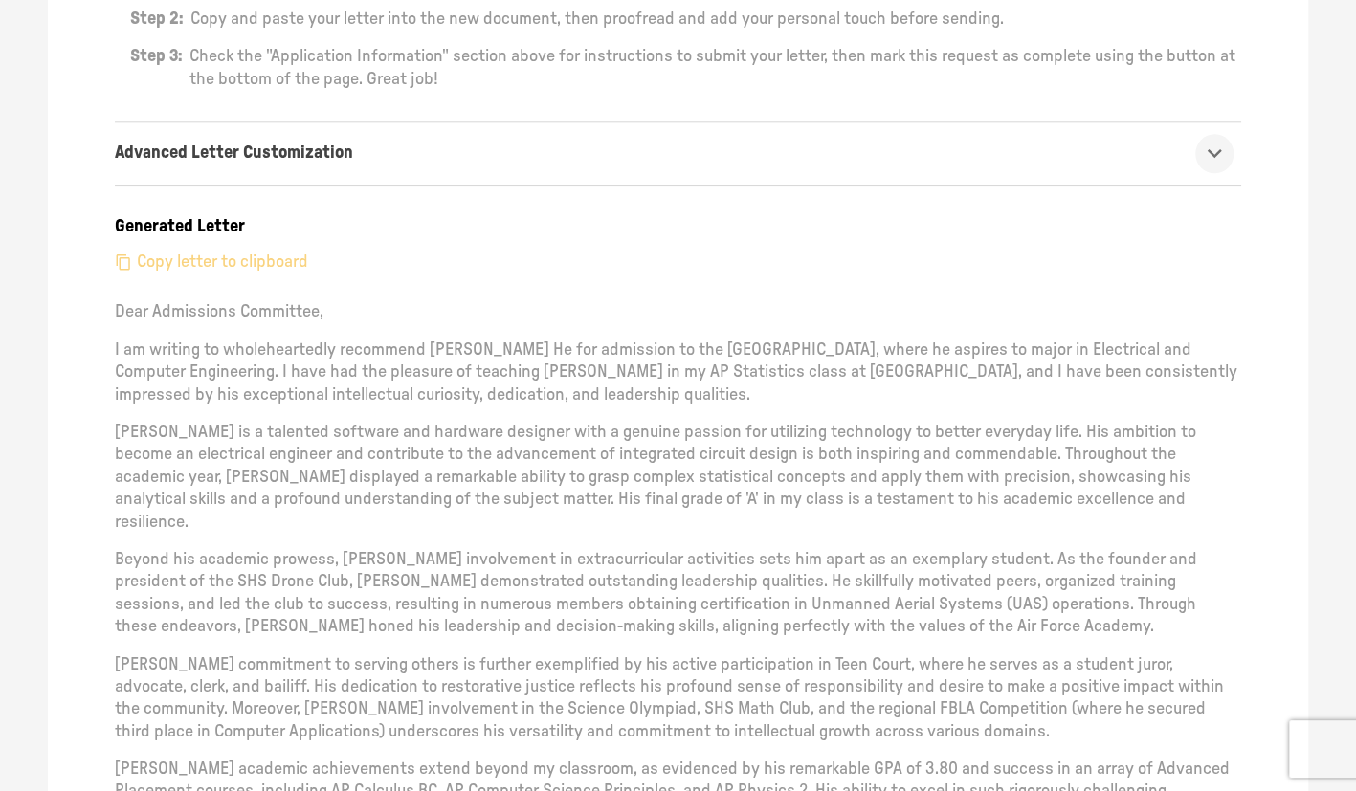
click at [225, 257] on p "Copy letter to clipboard" at bounding box center [222, 263] width 171 height 22
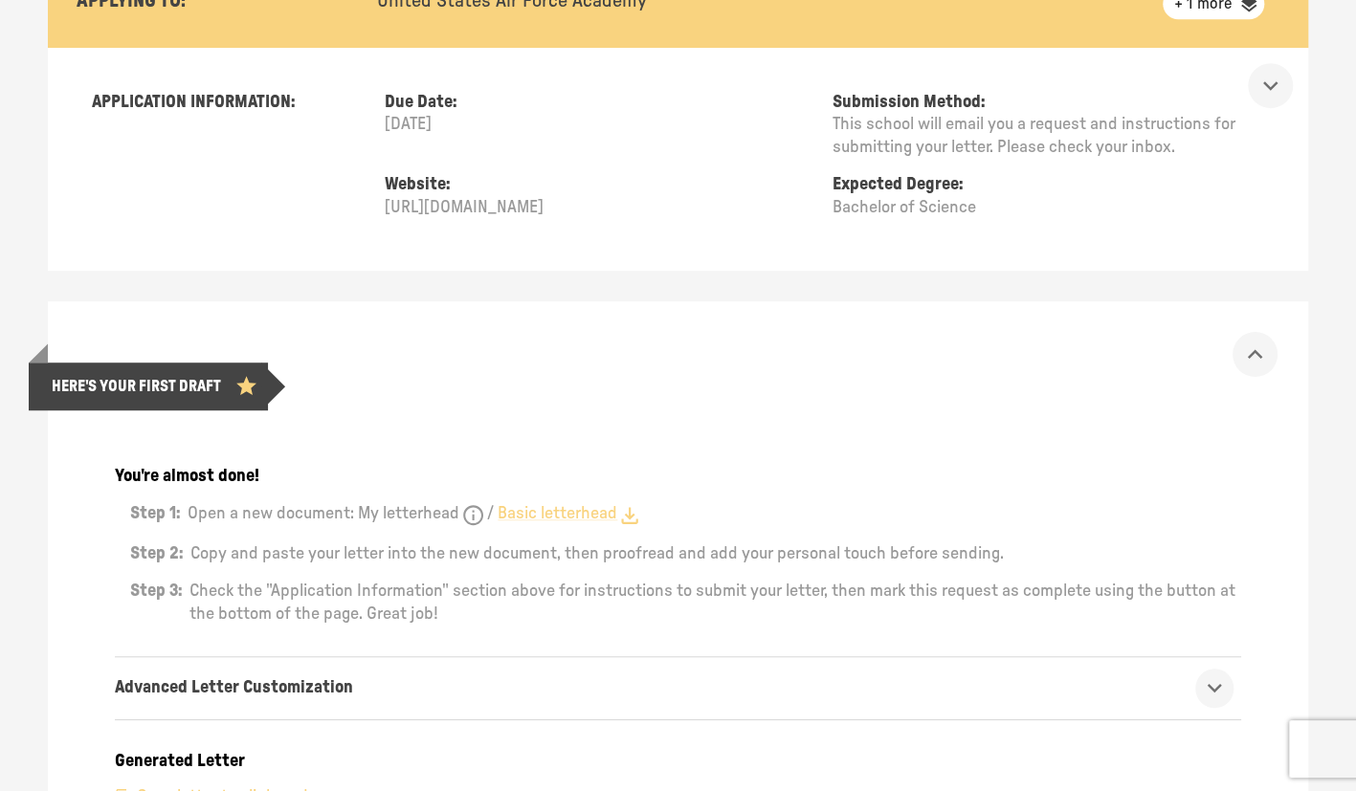
scroll to position [498, 0]
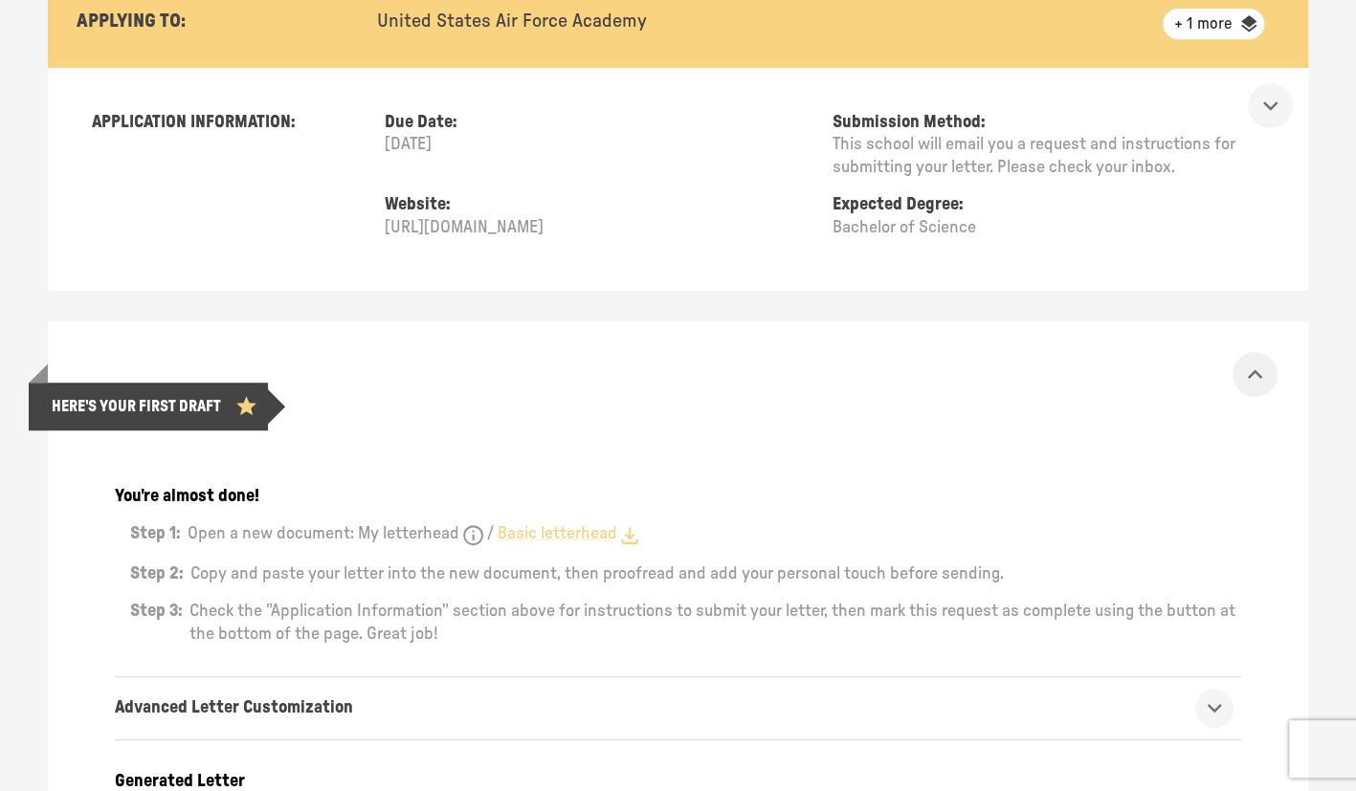
click at [1262, 373] on icon "show more" at bounding box center [1255, 374] width 14 height 10
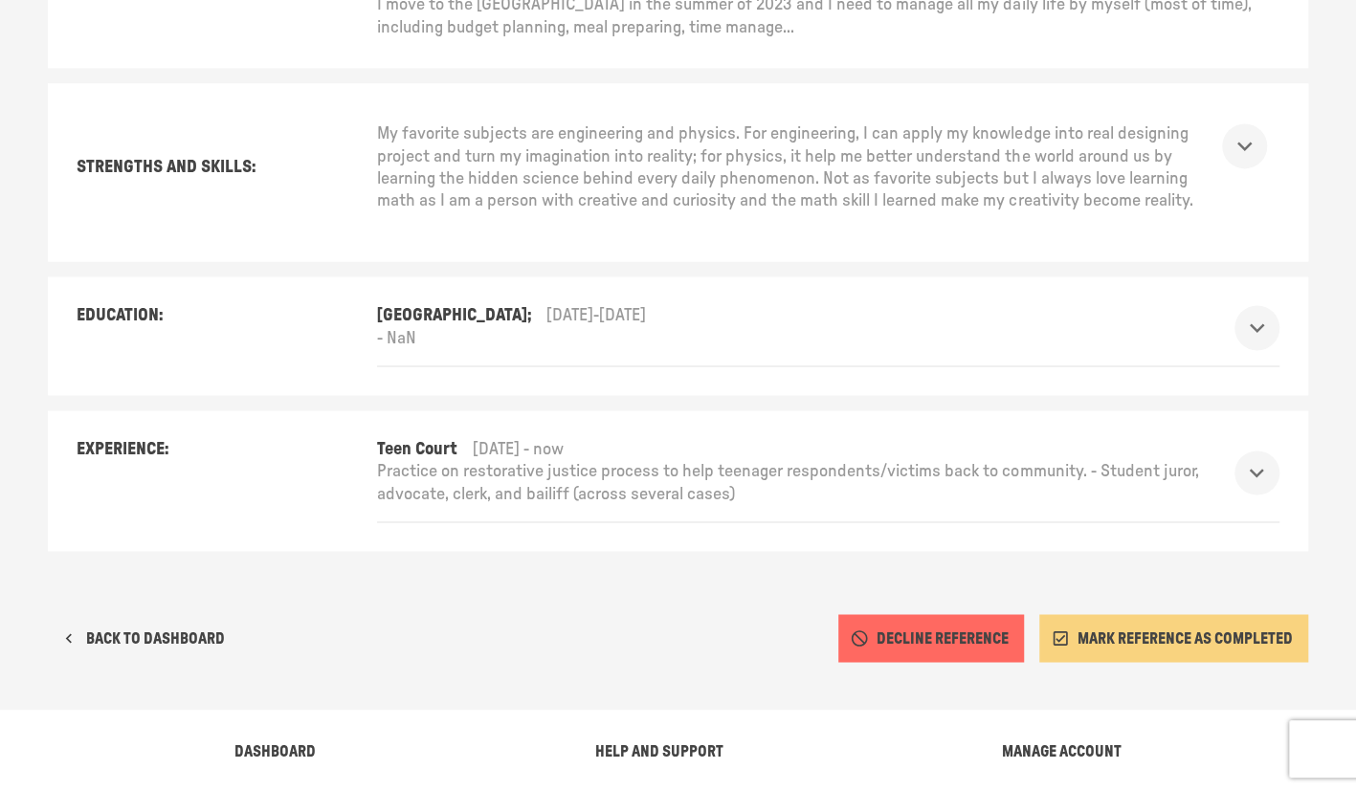
scroll to position [1508, 0]
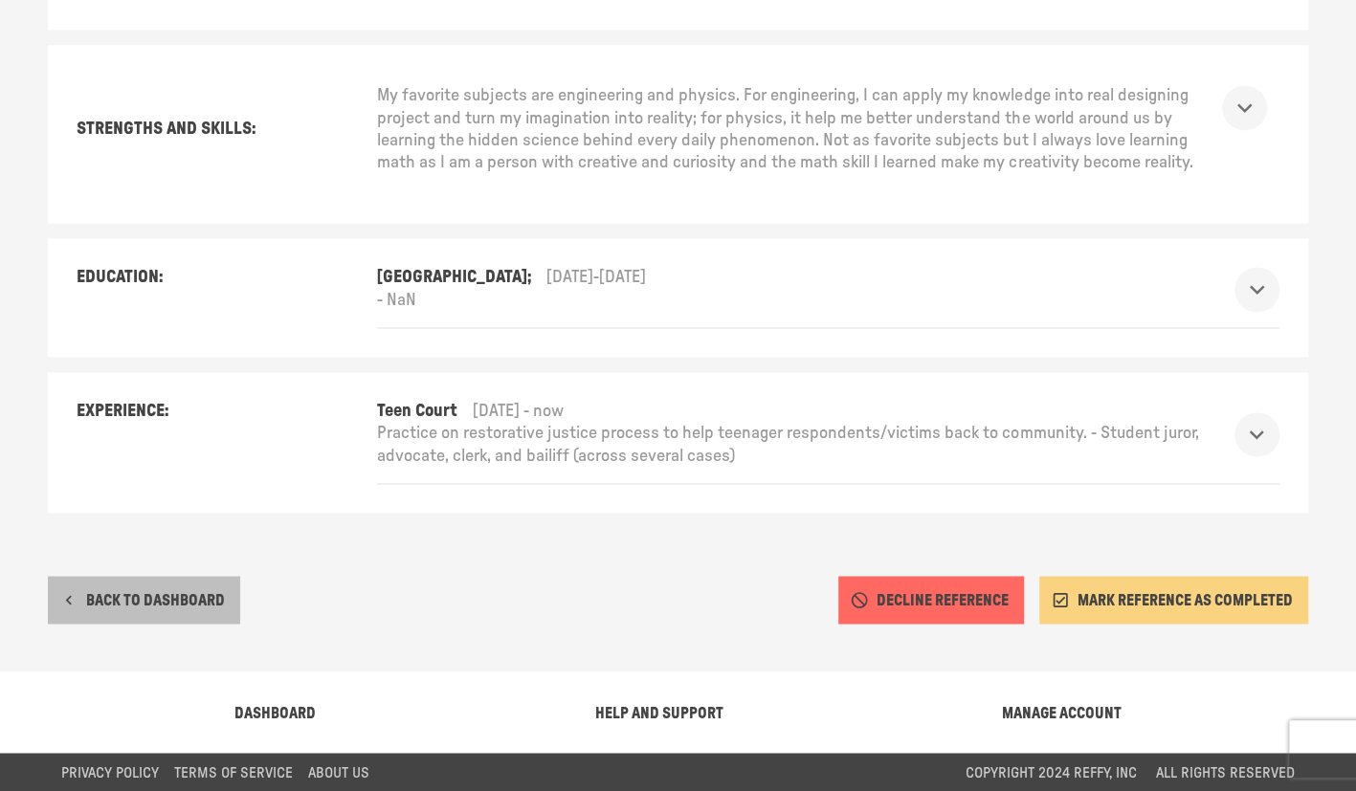
click at [124, 589] on button "BACK TO DASHBOARD" at bounding box center [144, 600] width 192 height 48
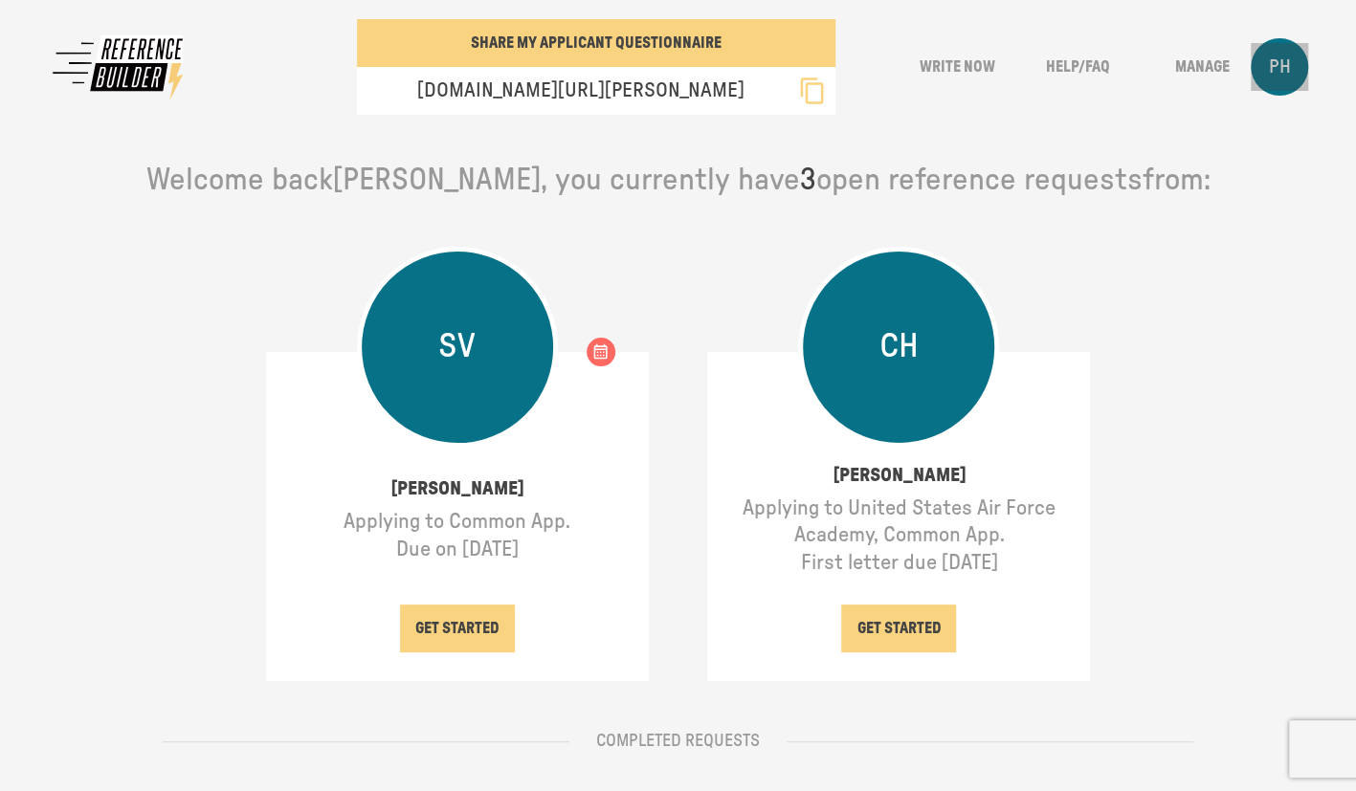
click at [1305, 55] on div "PH" at bounding box center [1279, 66] width 57 height 57
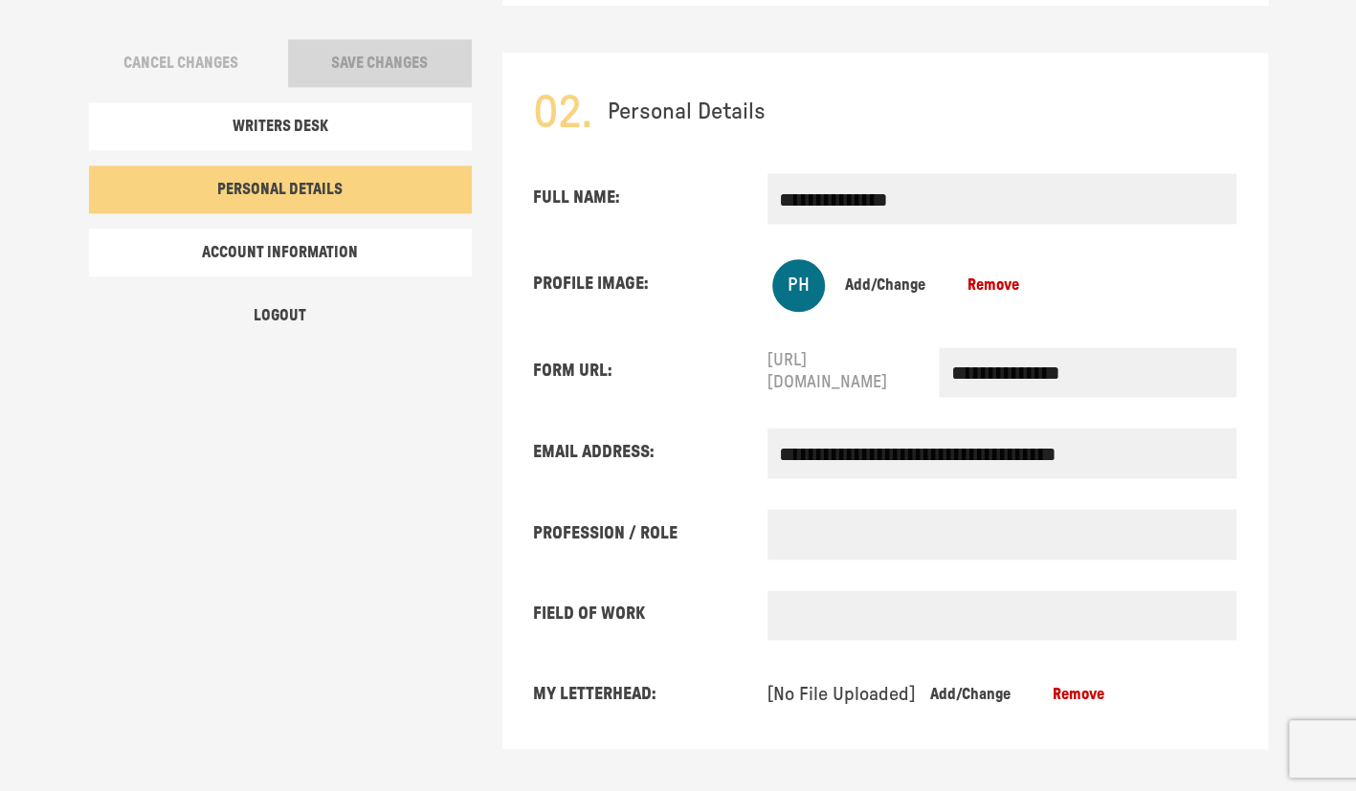
scroll to position [1171, 0]
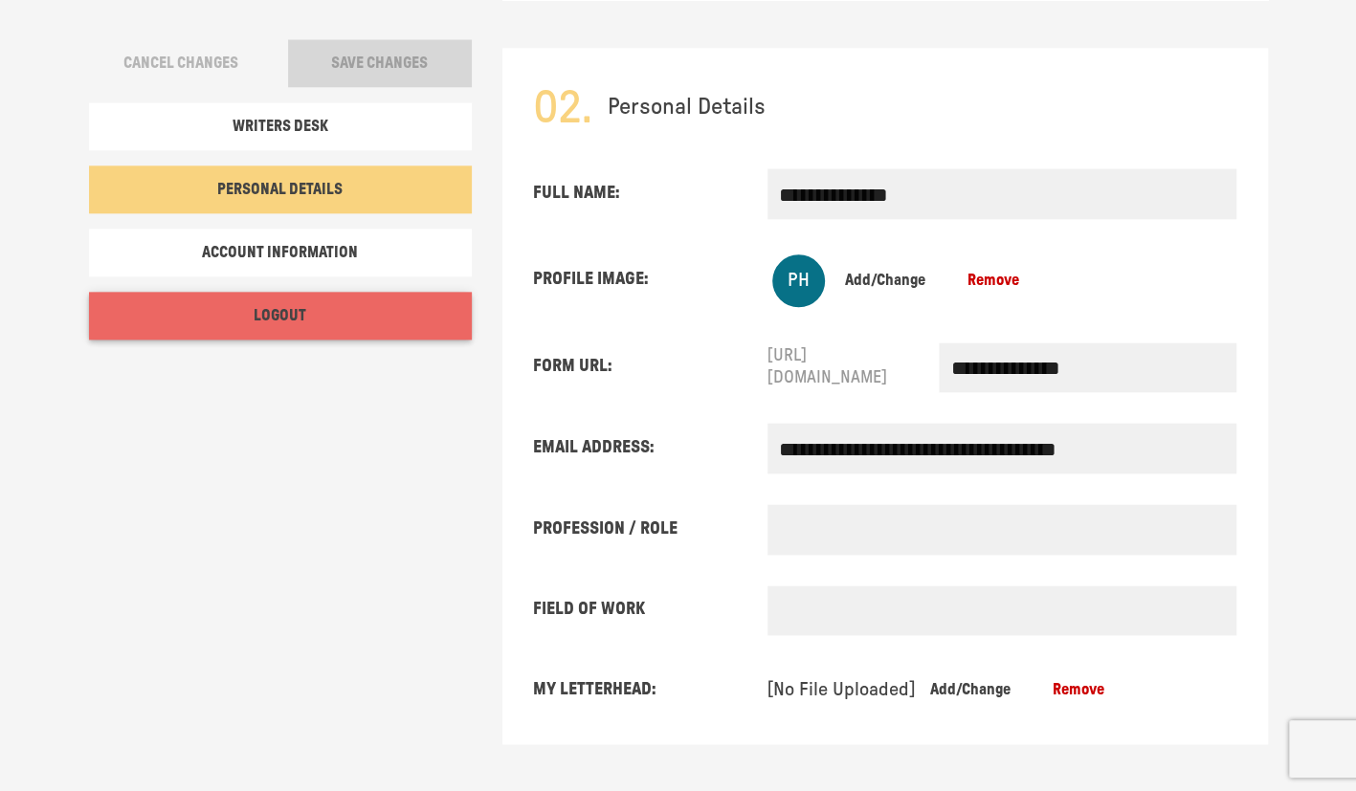
click at [274, 318] on button "Logout" at bounding box center [280, 316] width 383 height 48
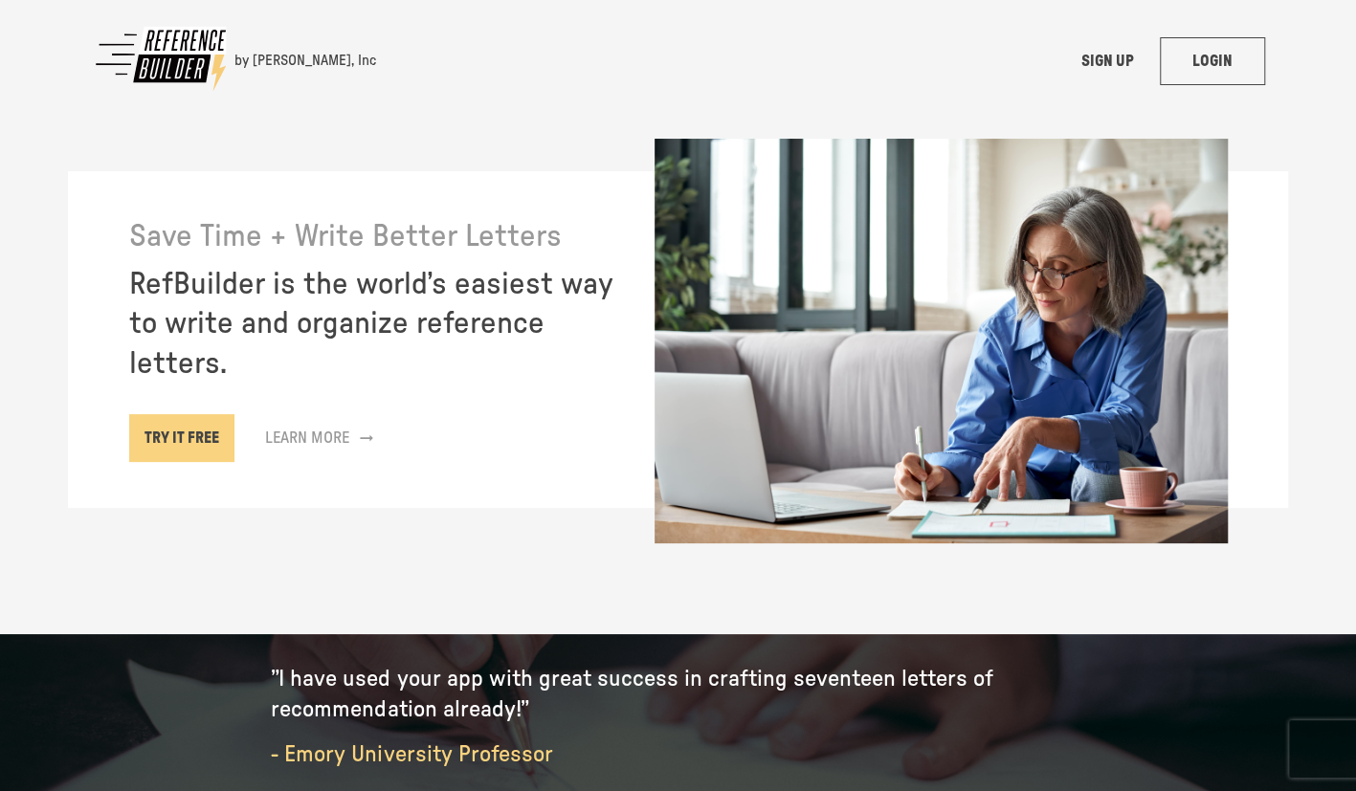
click at [1224, 59] on link "LOGIN" at bounding box center [1212, 61] width 105 height 48
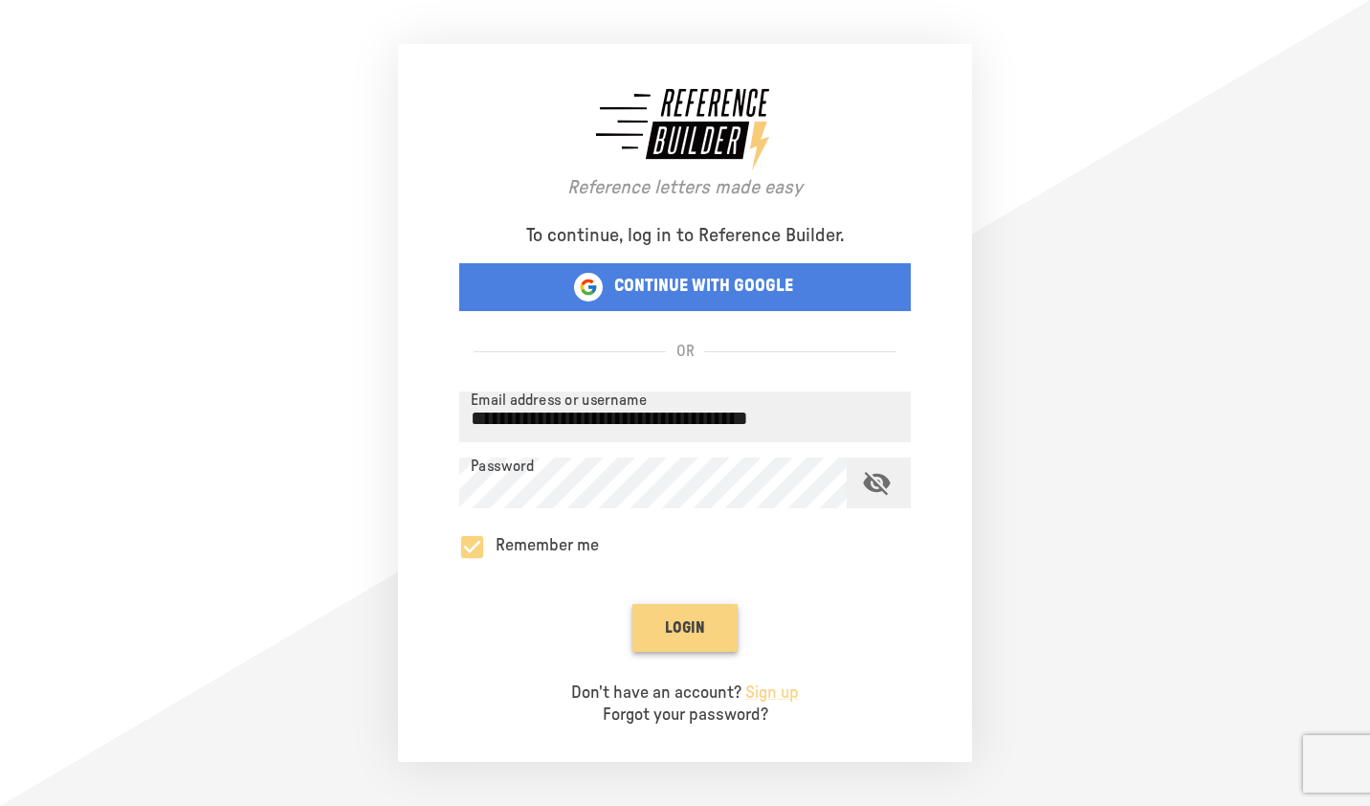
click at [684, 624] on button "Login" at bounding box center [684, 628] width 105 height 48
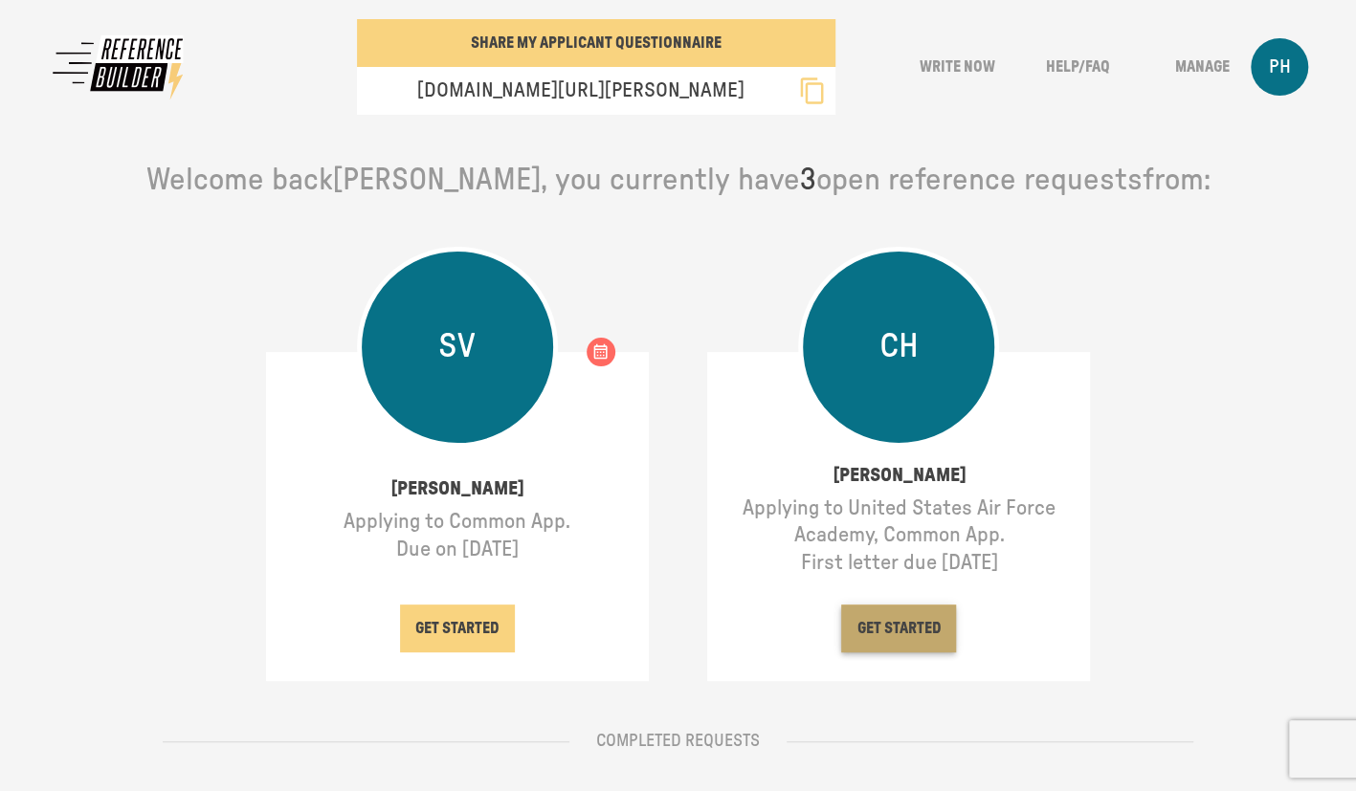
click at [930, 620] on button "GET STARTED" at bounding box center [898, 629] width 115 height 48
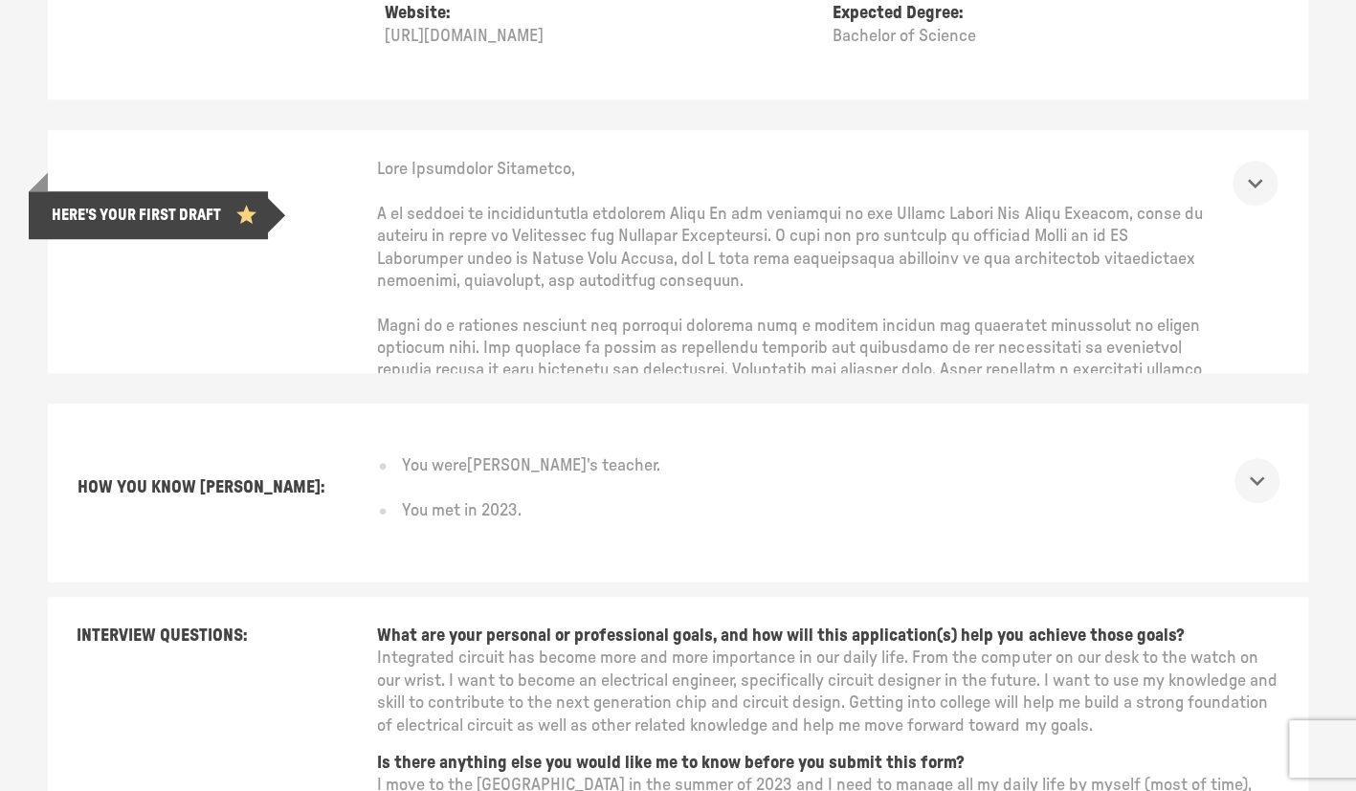
scroll to position [647, 0]
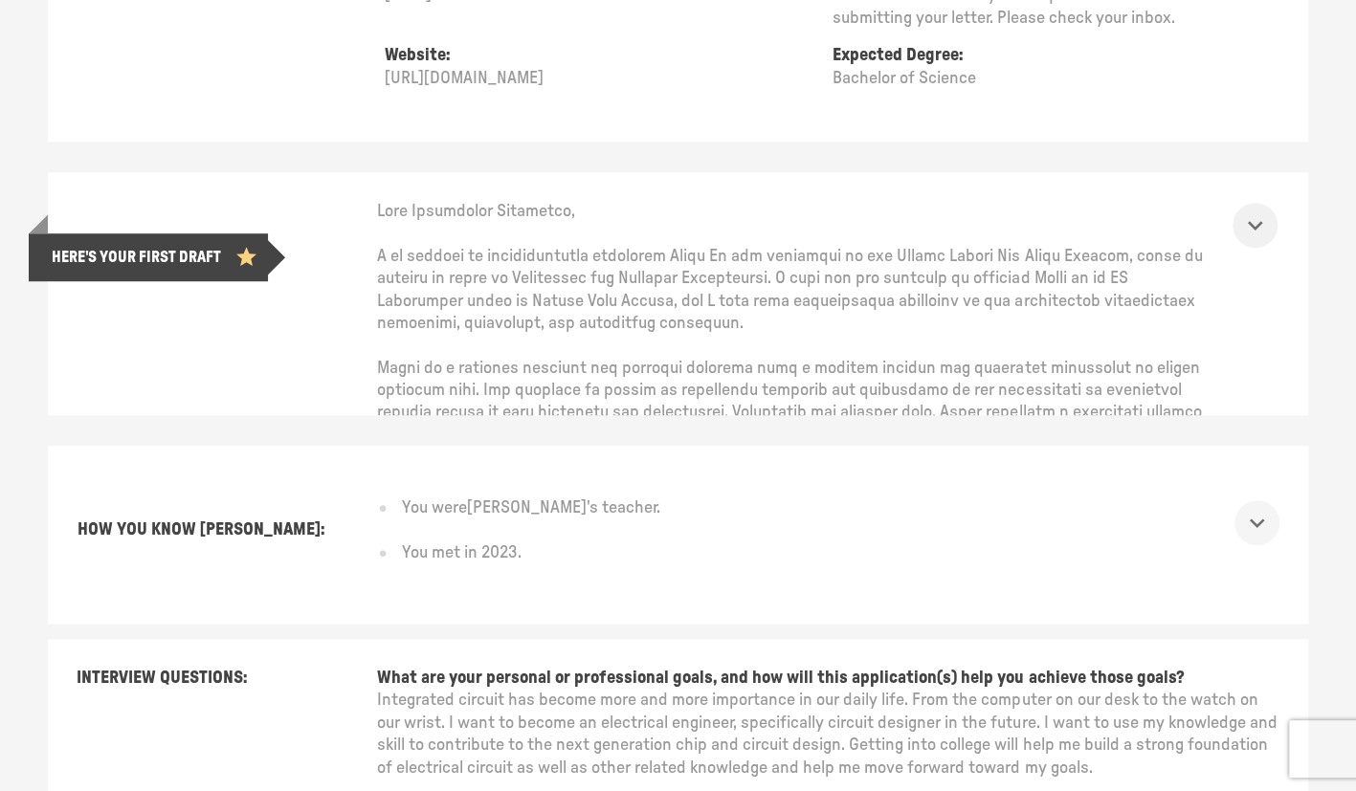
click at [1262, 223] on icon "show more" at bounding box center [1255, 226] width 14 height 10
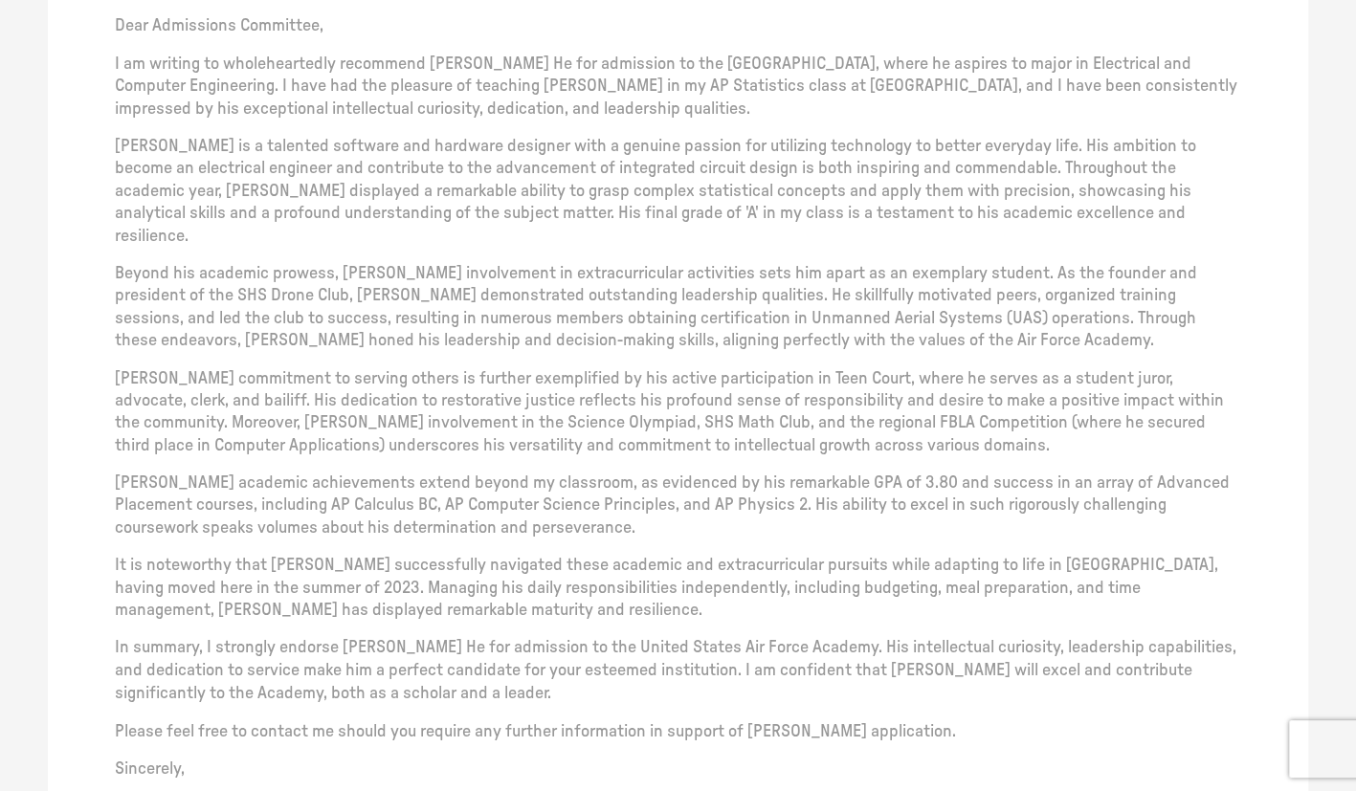
scroll to position [1317, 0]
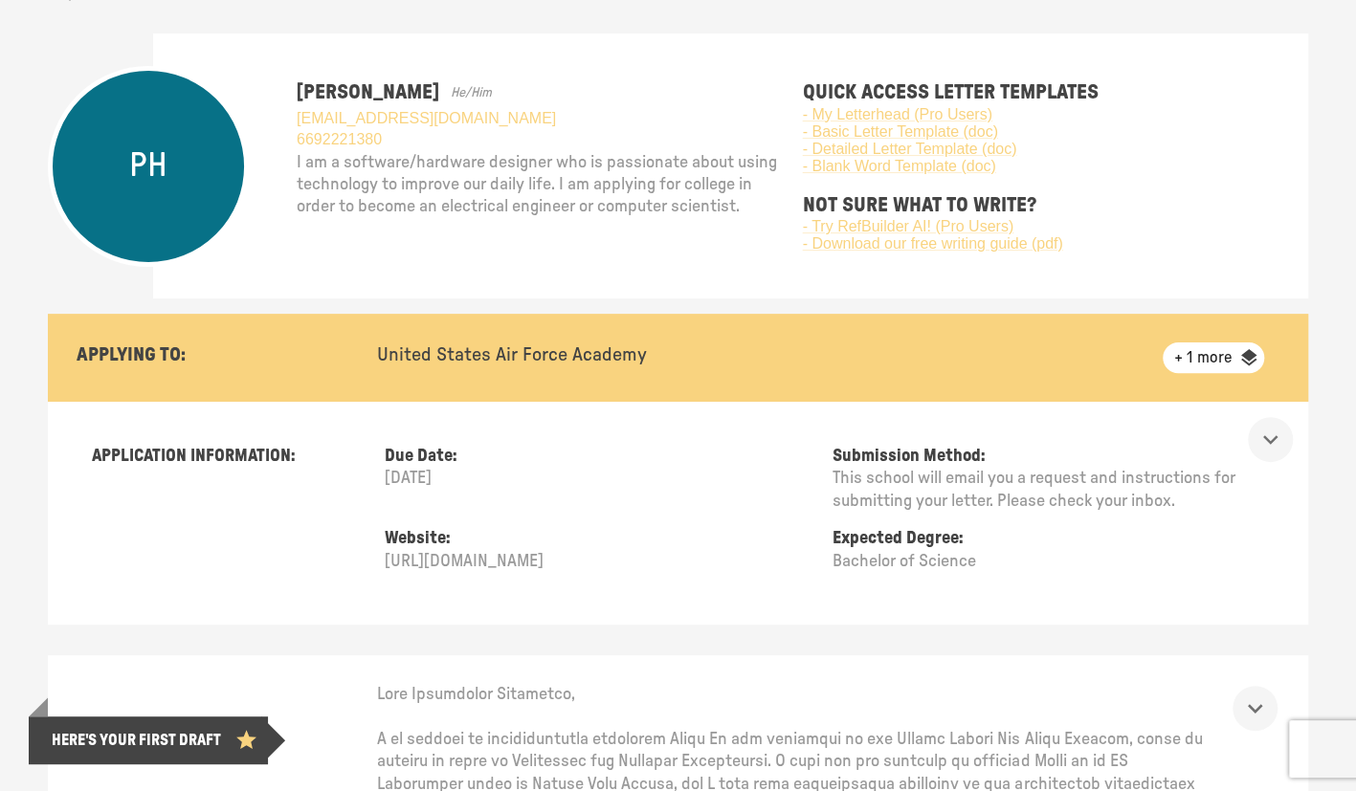
scroll to position [478, 0]
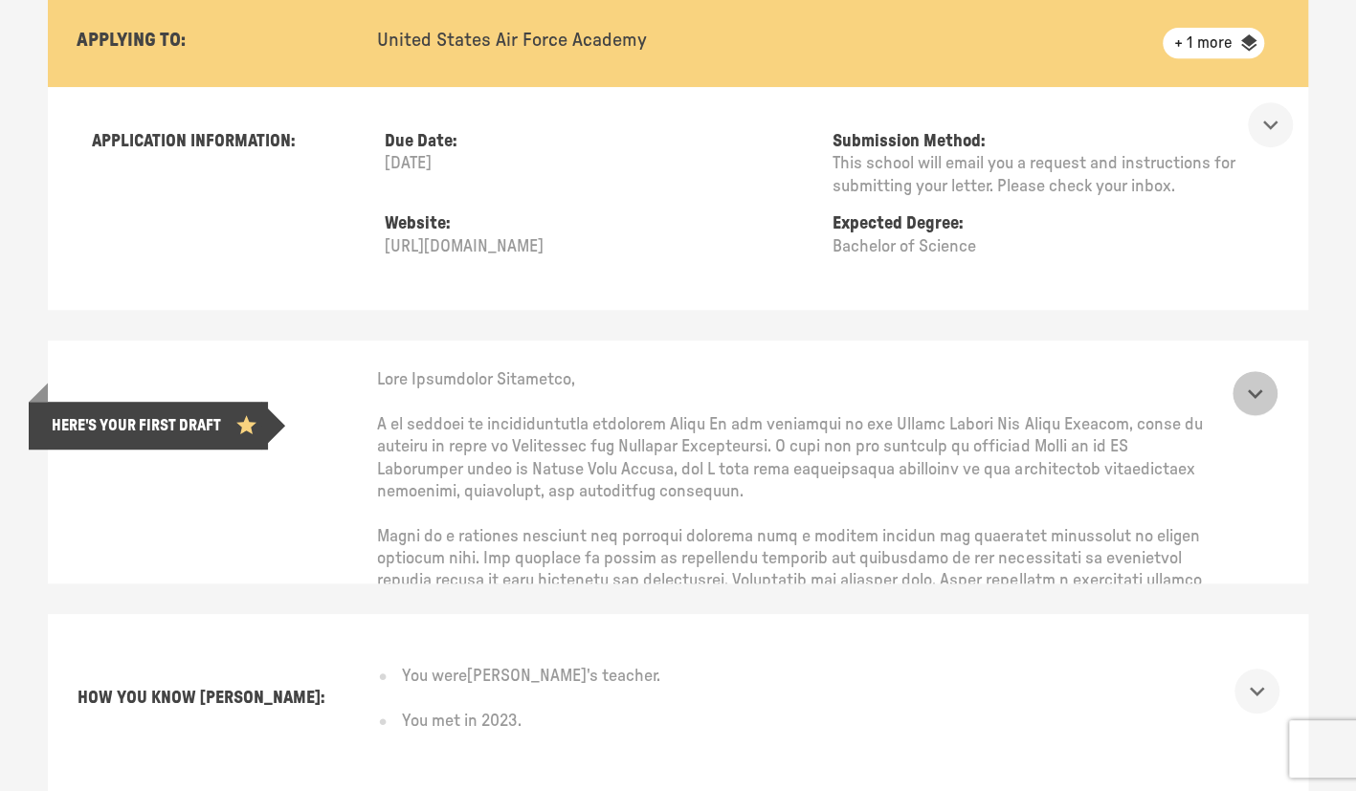
click at [1270, 388] on icon "show more" at bounding box center [1255, 394] width 30 height 30
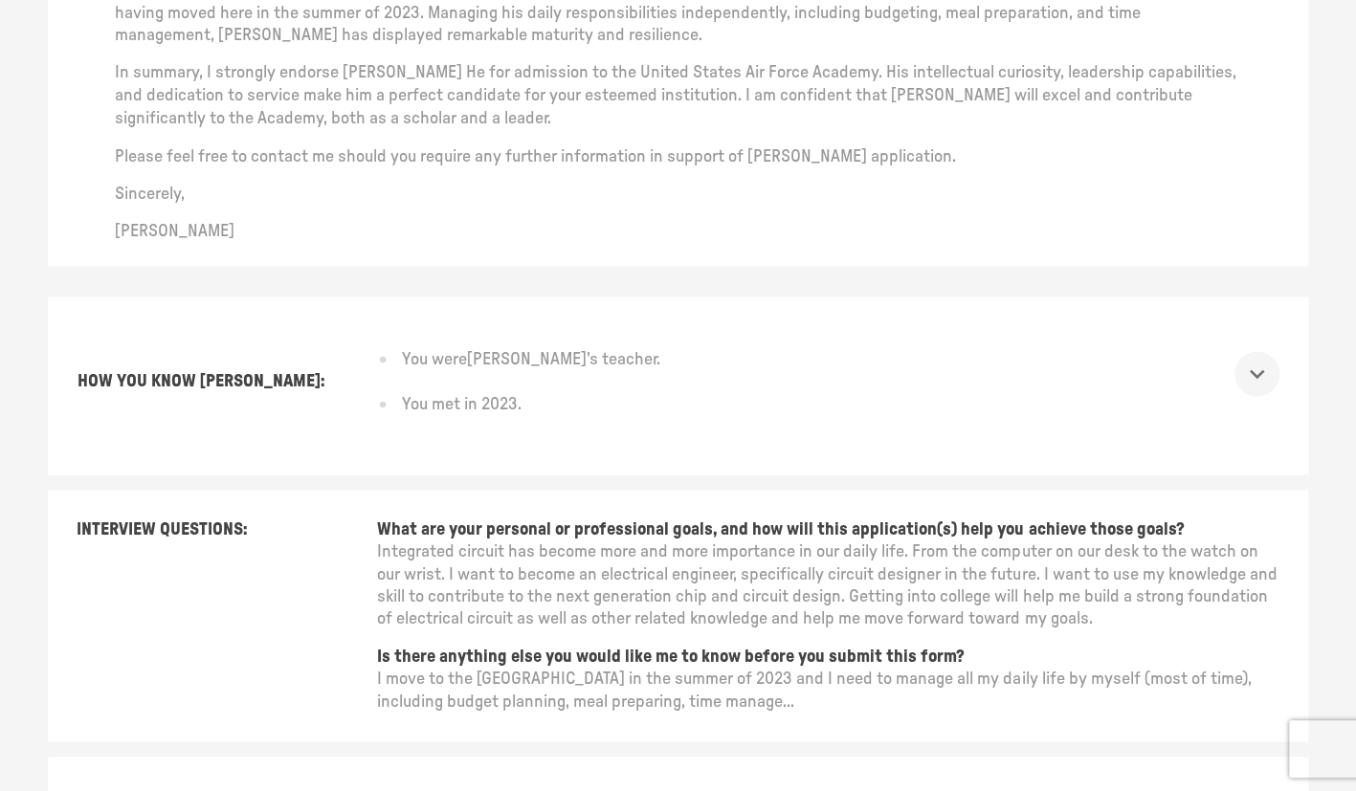
scroll to position [2603, 0]
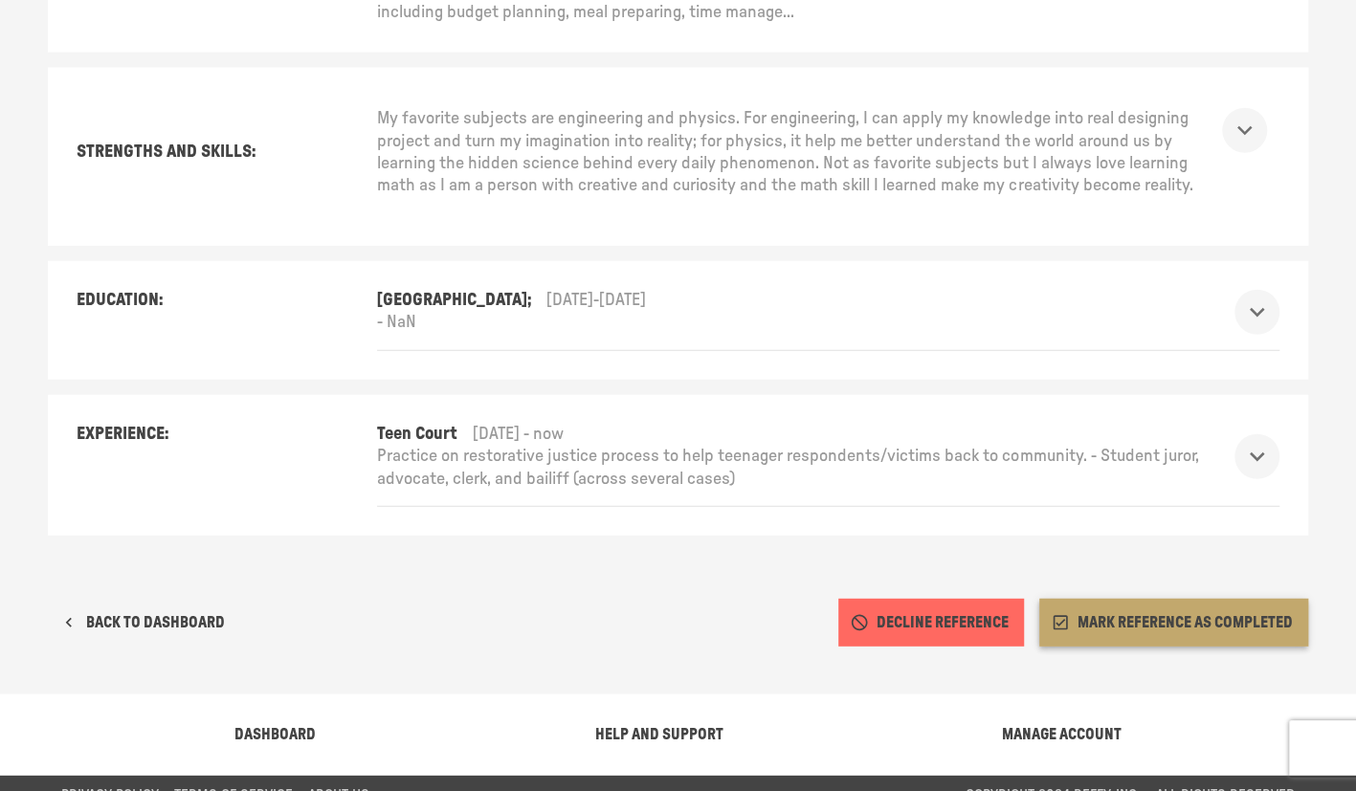
click at [1240, 599] on button "MARK REFERENCE AS COMPLETED" at bounding box center [1173, 623] width 269 height 48
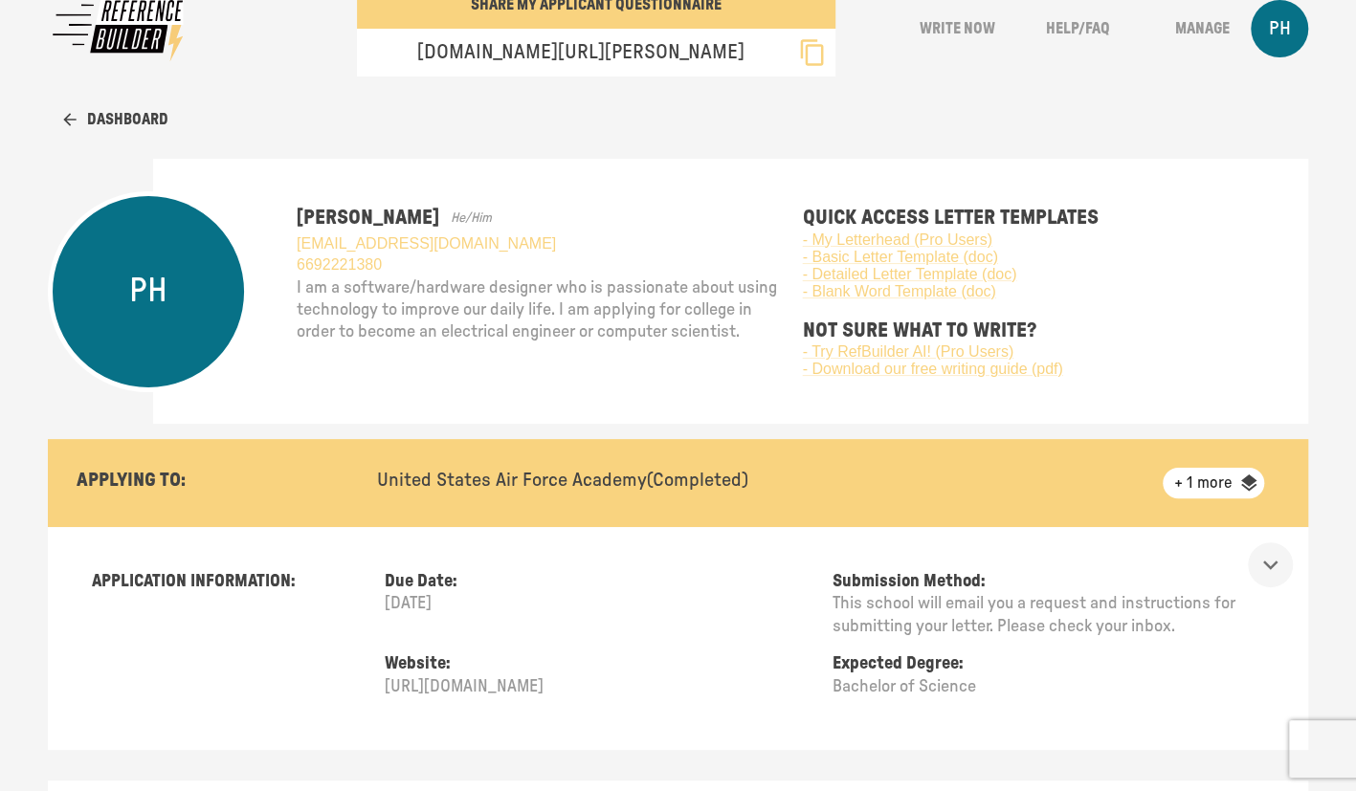
scroll to position [0, 0]
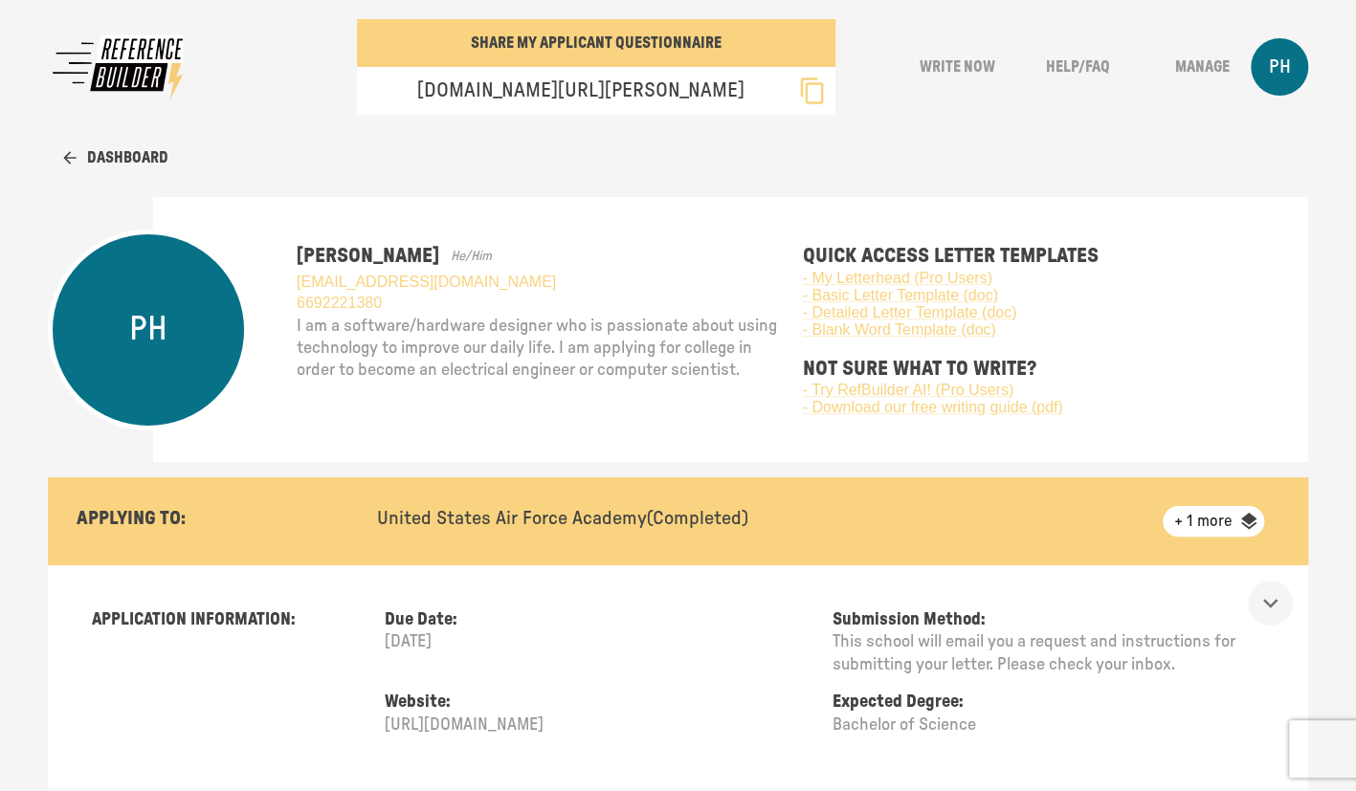
click at [121, 155] on button "Dashboard" at bounding box center [115, 158] width 105 height 48
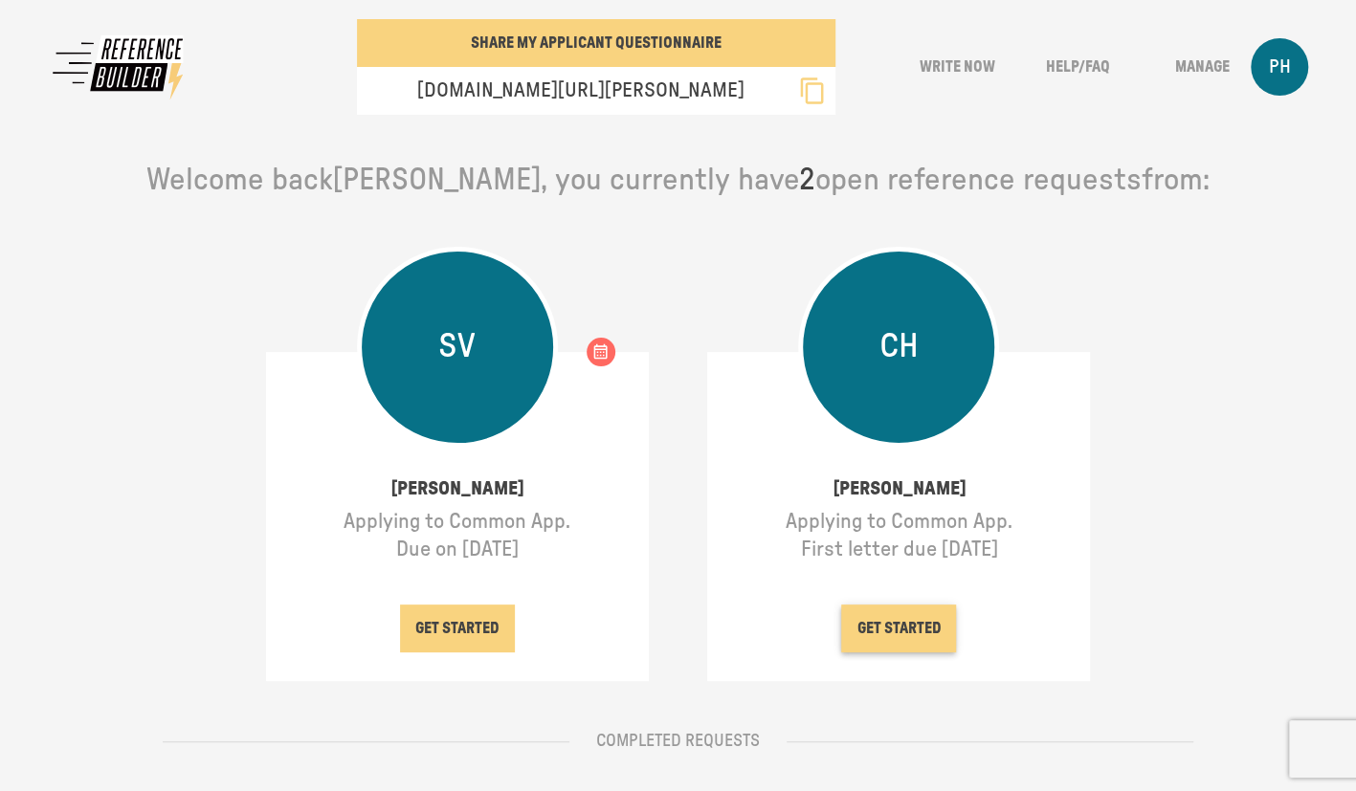
click at [905, 622] on button "GET STARTED" at bounding box center [898, 629] width 115 height 48
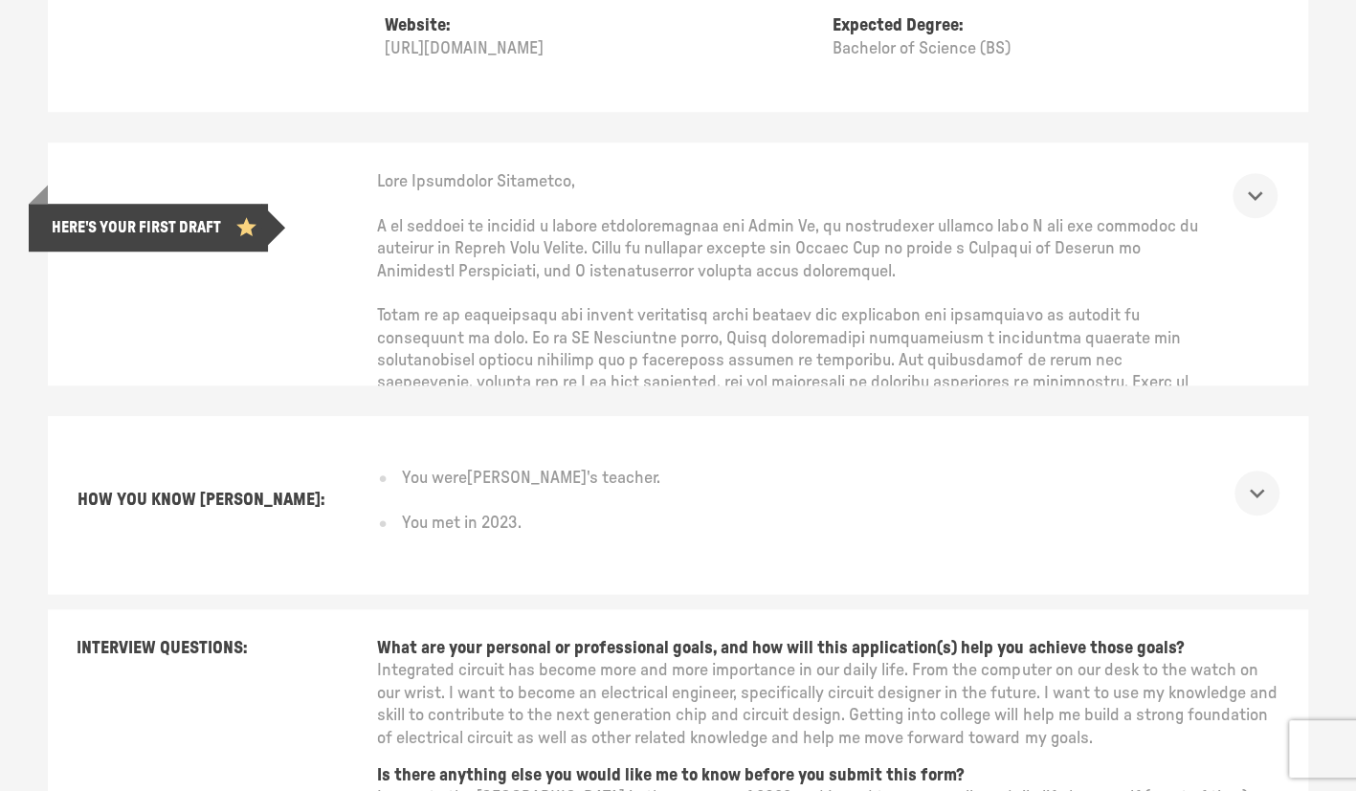
scroll to position [574, 0]
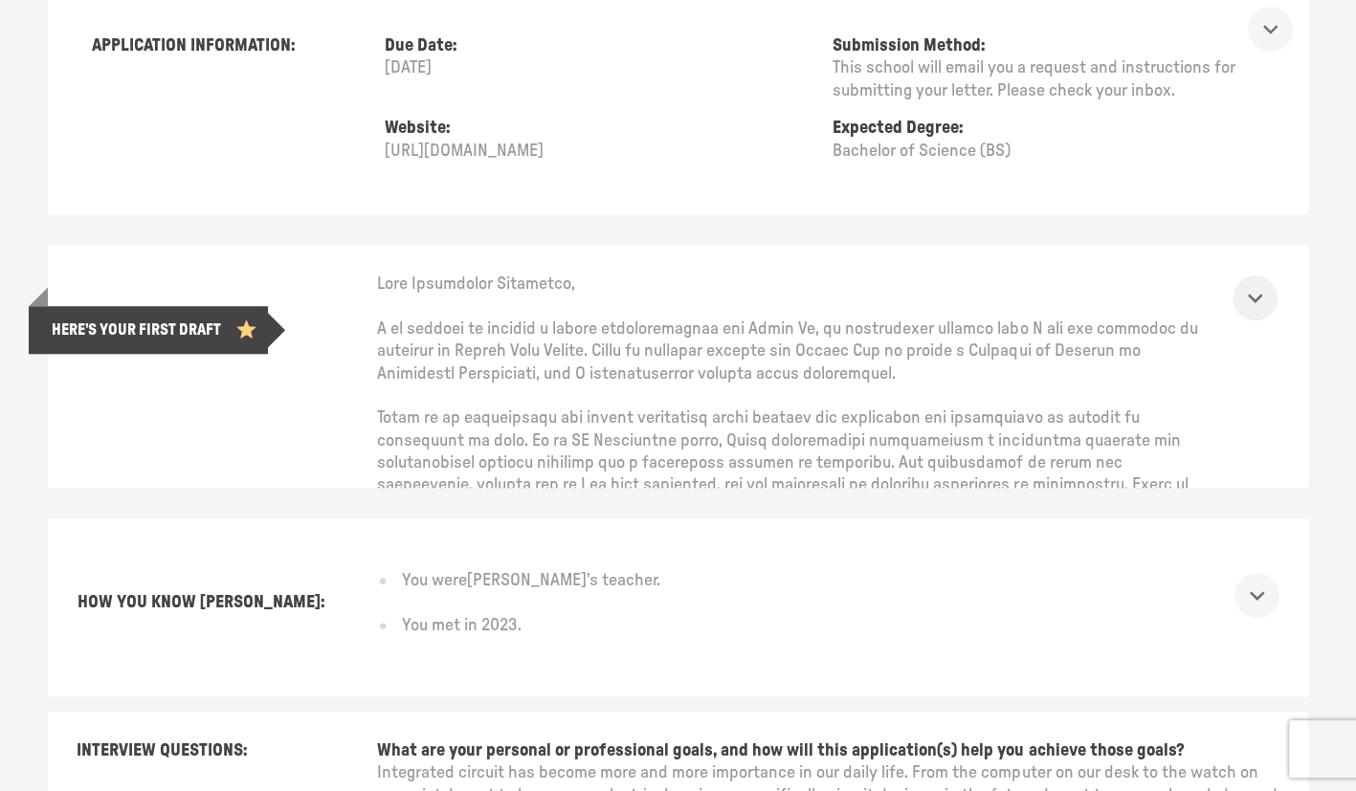
click at [1270, 289] on icon "show more" at bounding box center [1255, 298] width 30 height 30
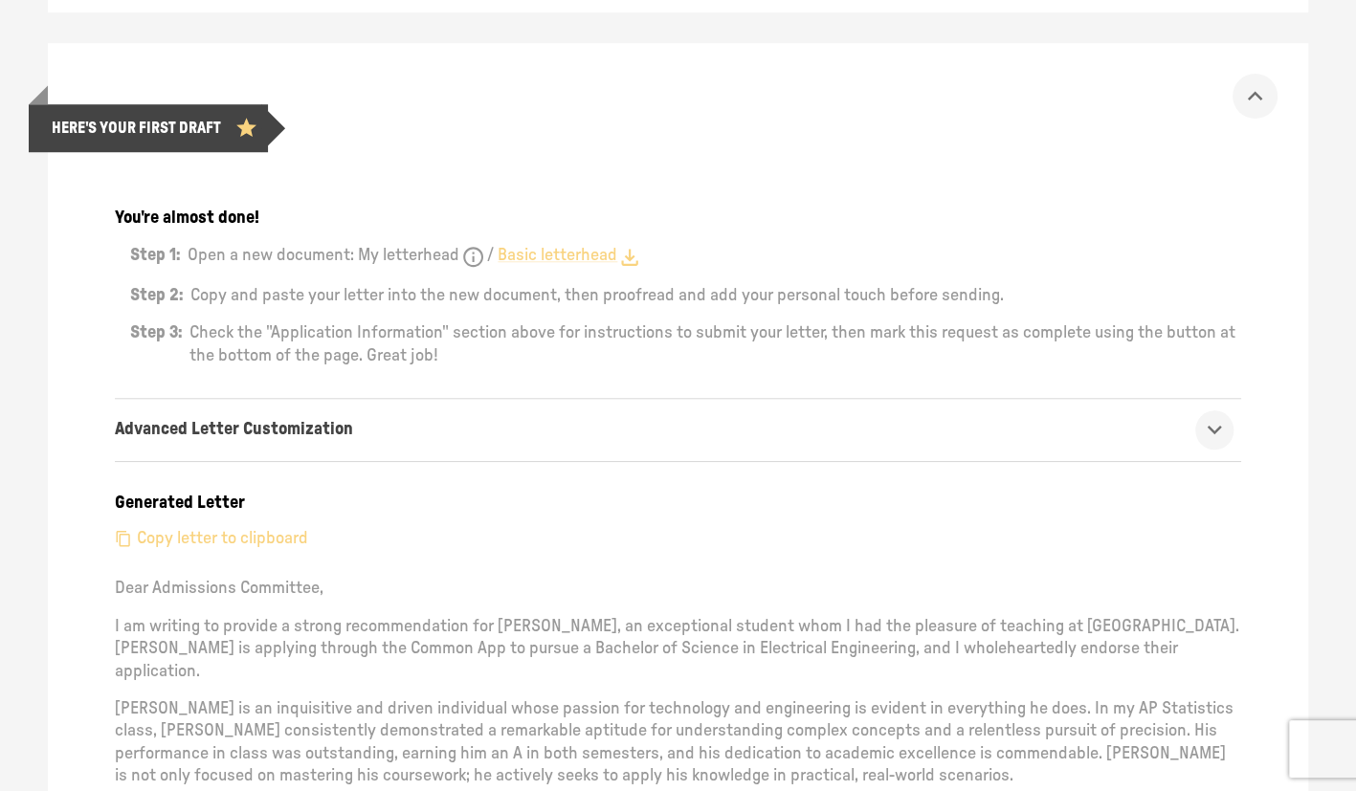
scroll to position [765, 0]
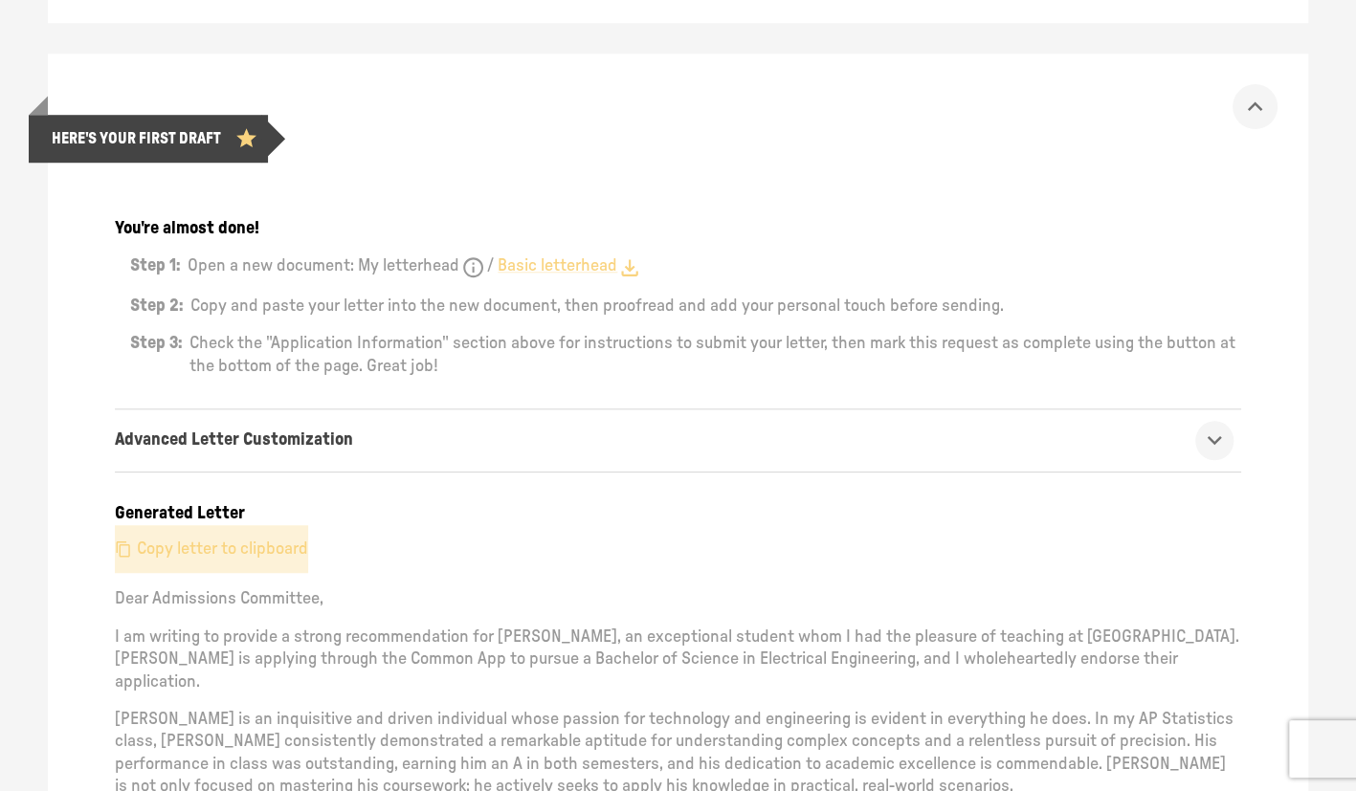
click at [193, 544] on p "Copy letter to clipboard" at bounding box center [222, 550] width 171 height 22
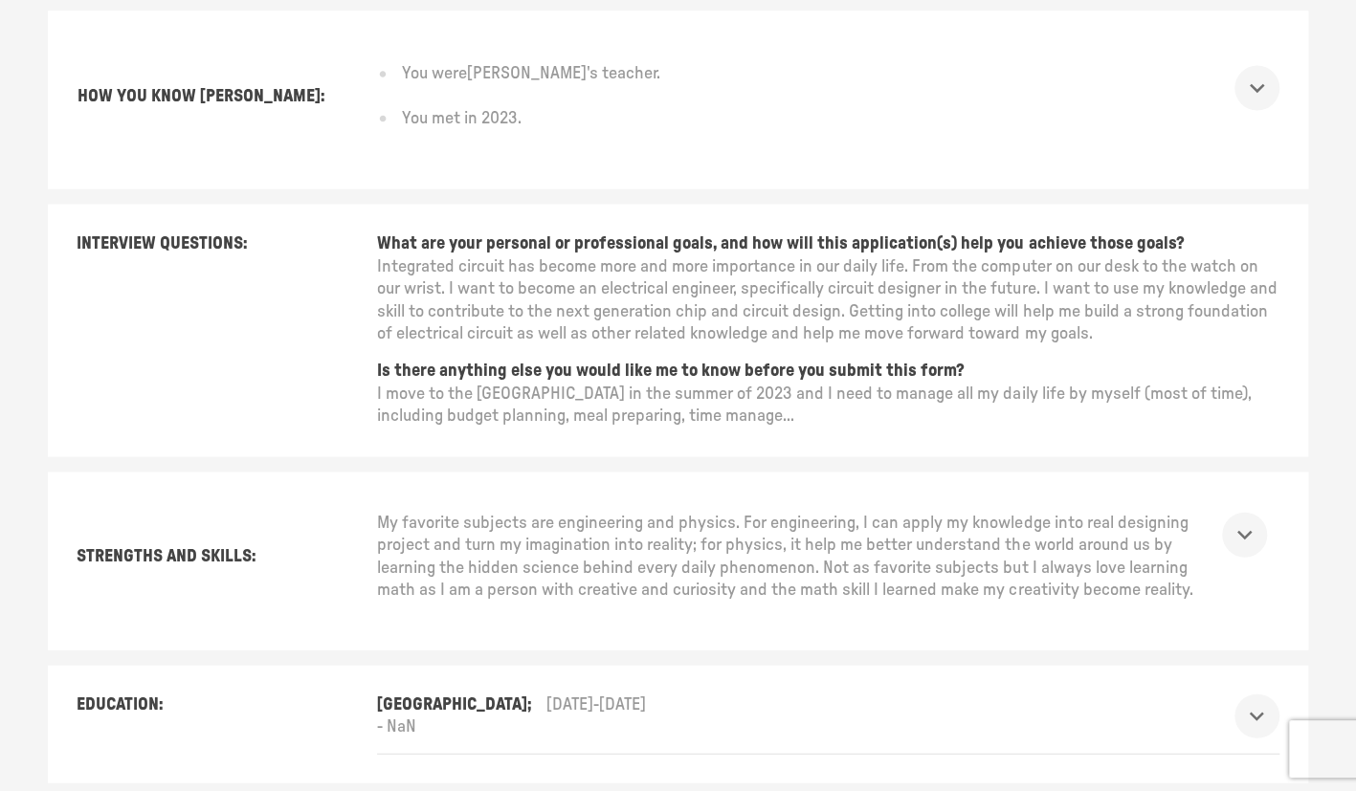
scroll to position [2565, 0]
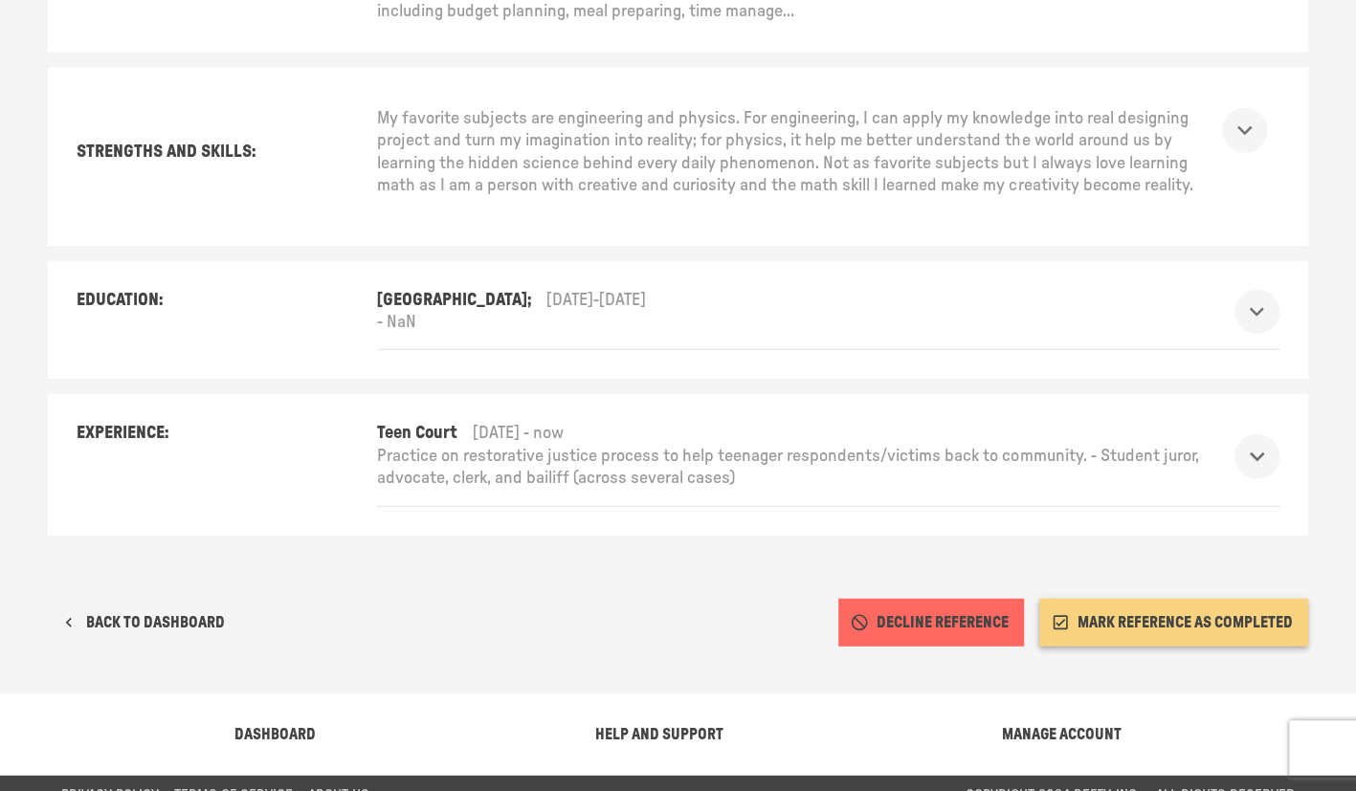
click at [1170, 601] on button "MARK REFERENCE AS COMPLETED" at bounding box center [1173, 623] width 269 height 48
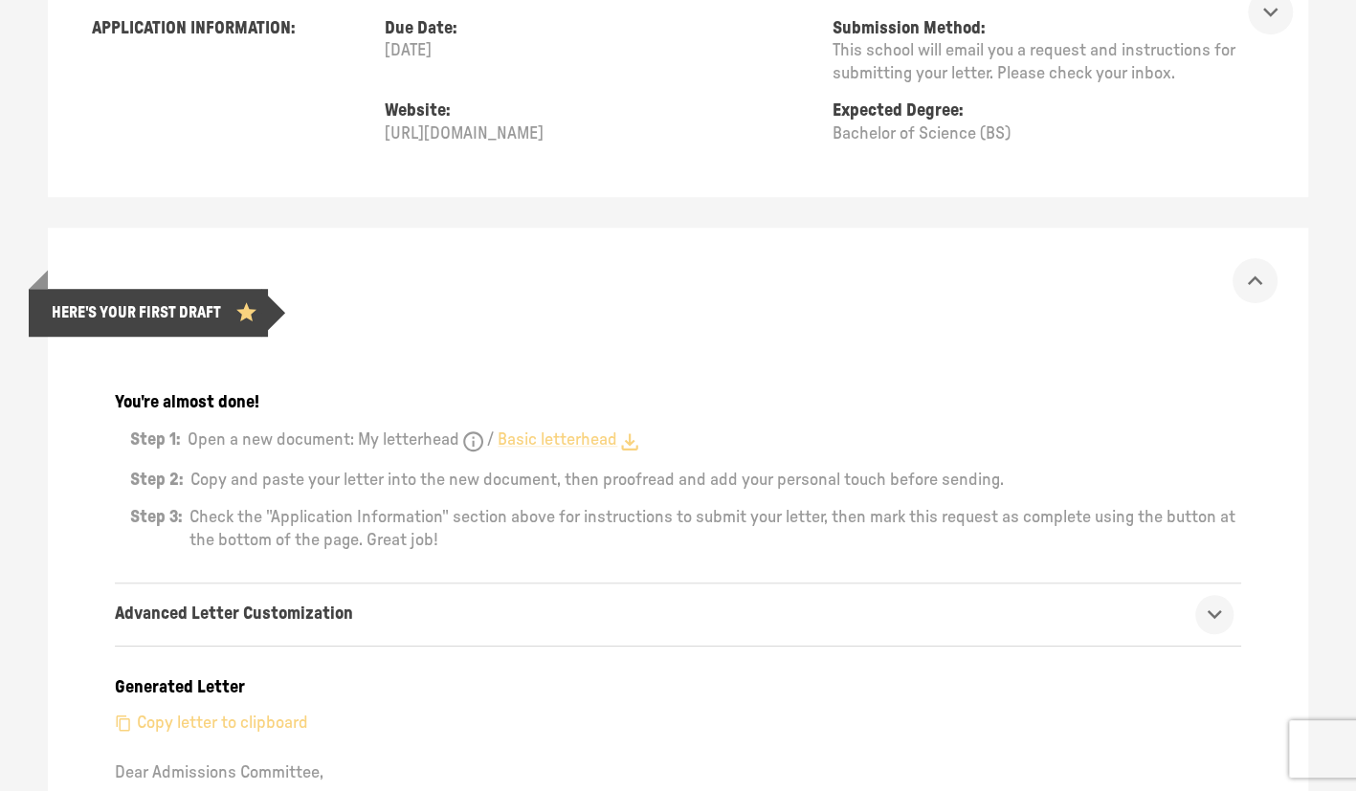
scroll to position [0, 0]
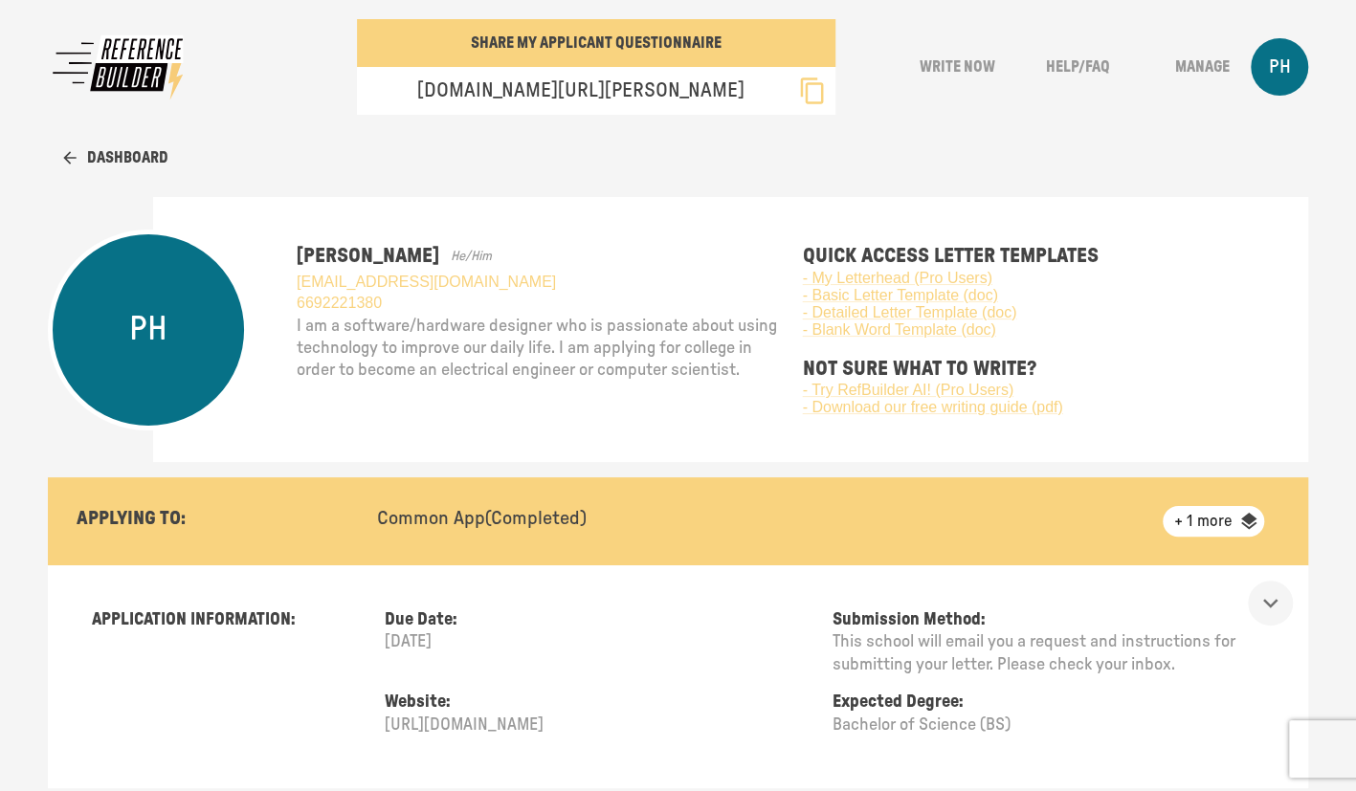
click at [1304, 55] on div "PH" at bounding box center [1279, 66] width 57 height 57
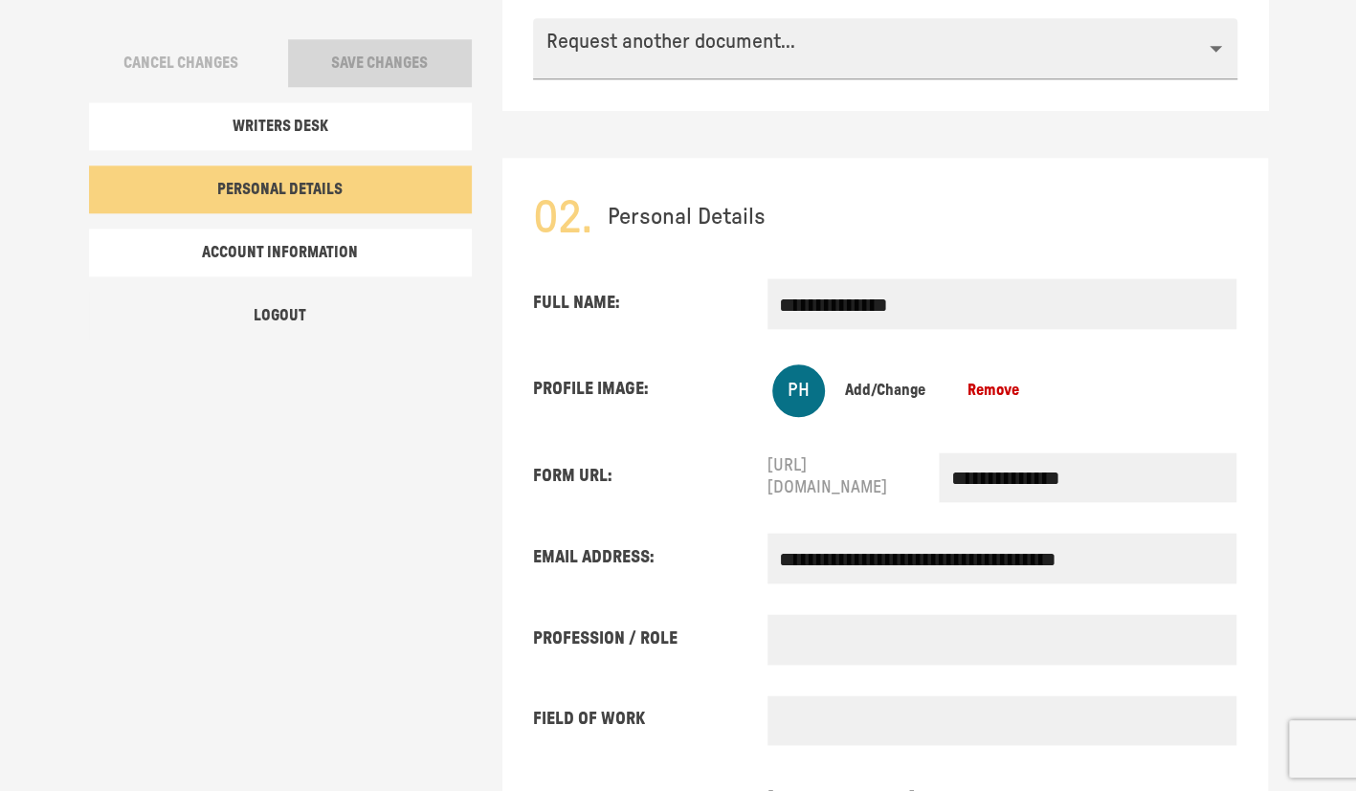
scroll to position [1171, 0]
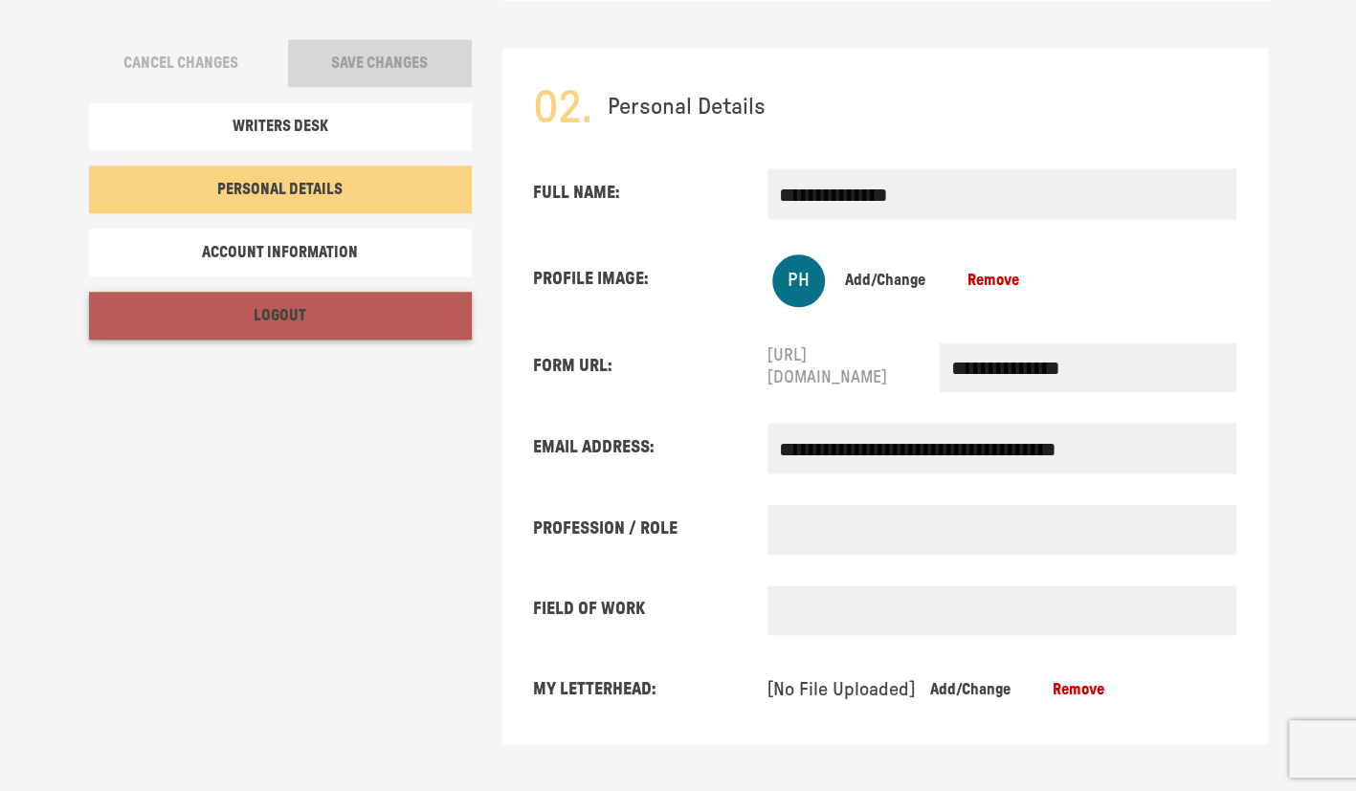
click at [306, 314] on button "Logout" at bounding box center [280, 316] width 383 height 48
